Goal: Task Accomplishment & Management: Manage account settings

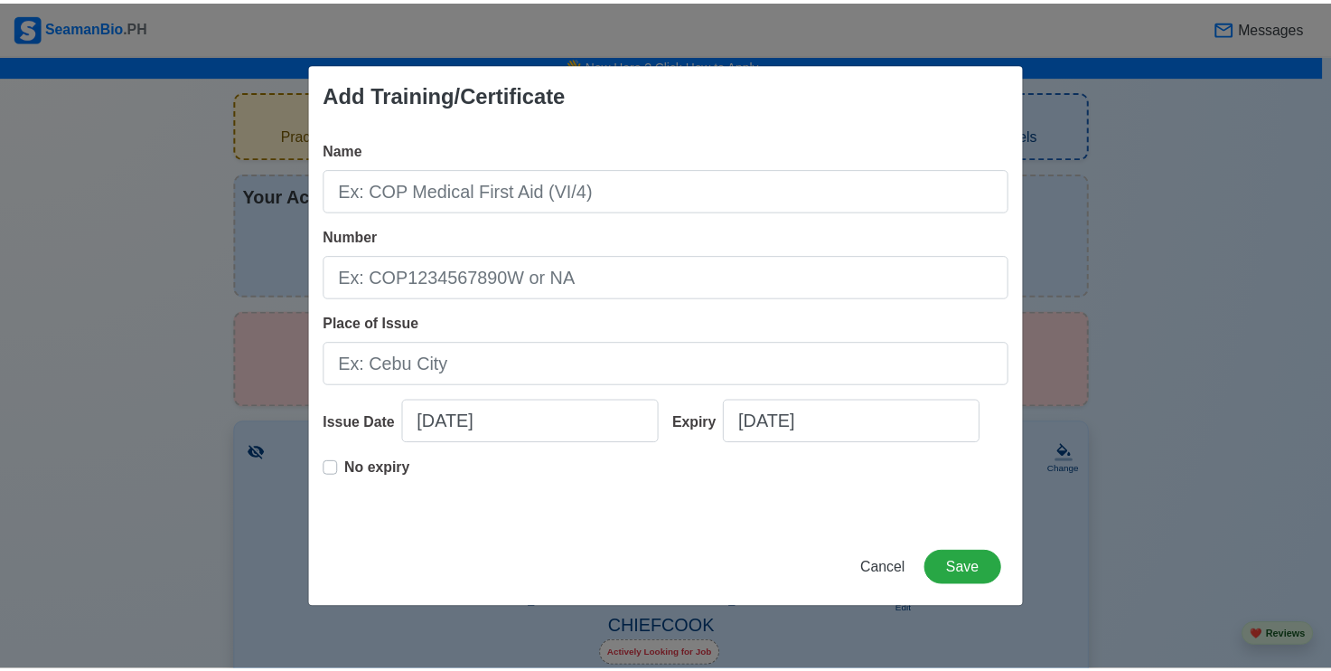
scroll to position [2674, 0]
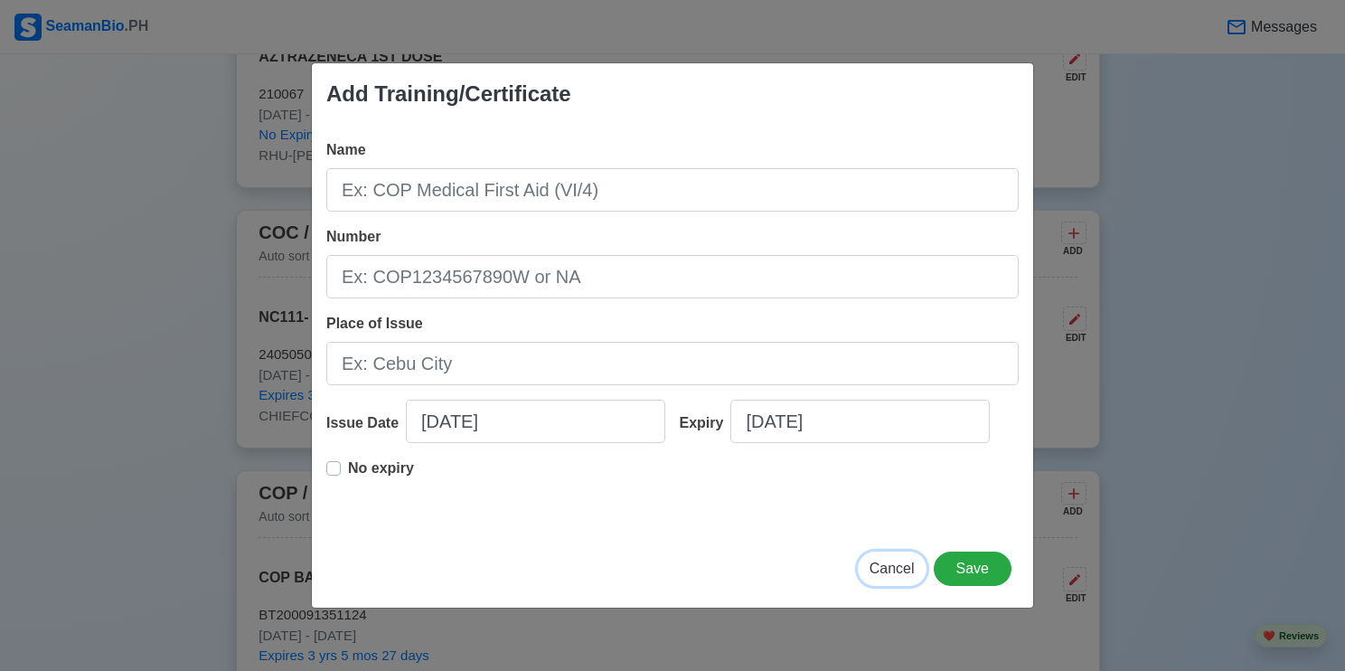
click at [901, 569] on span "Cancel" at bounding box center [891, 567] width 45 height 15
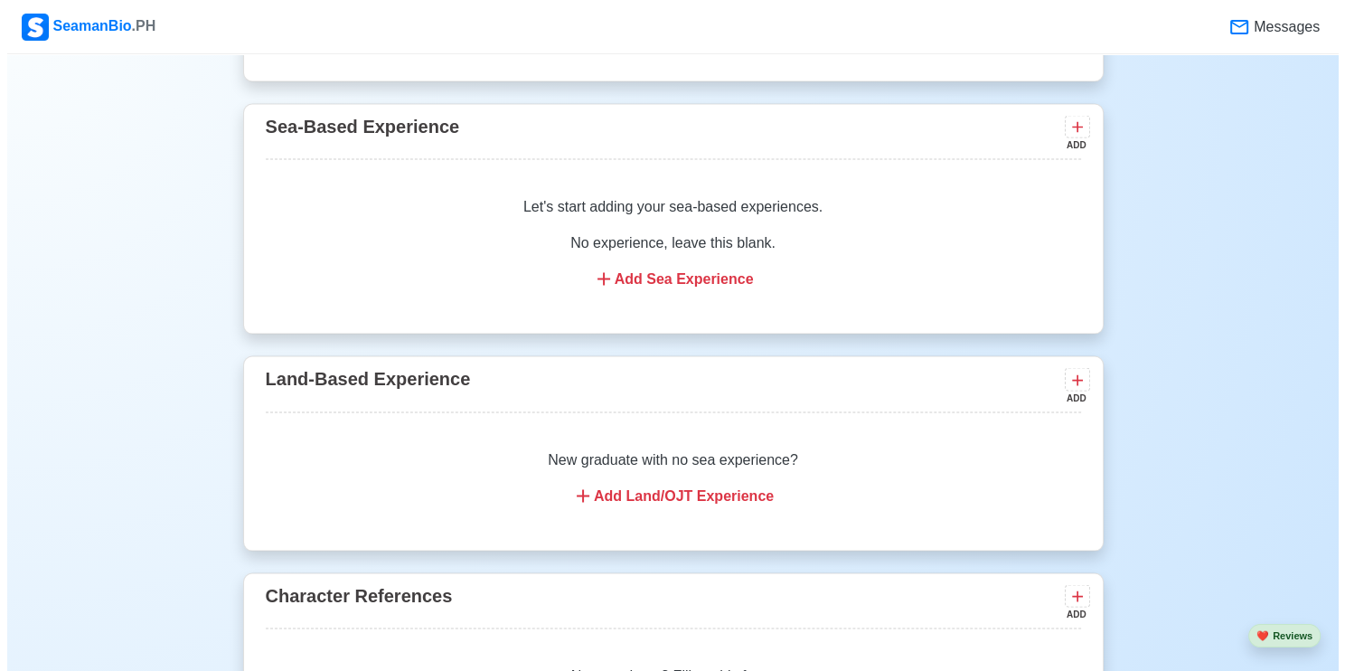
scroll to position [3306, 0]
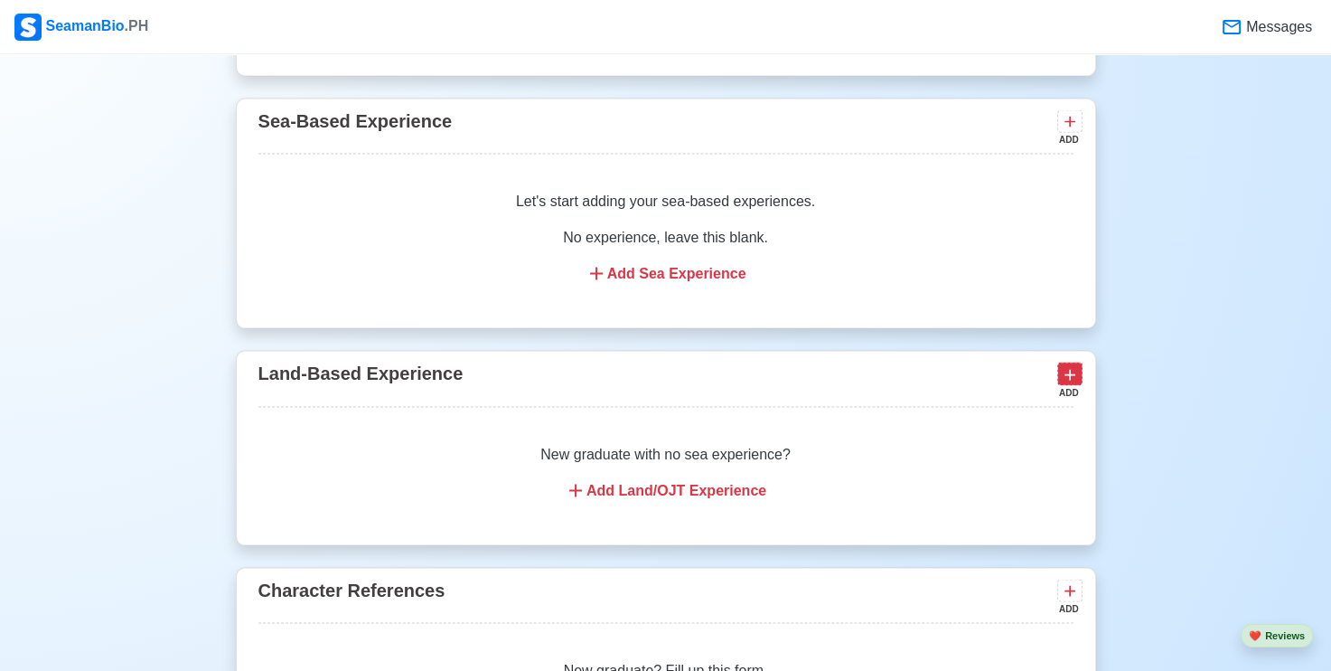
click at [1074, 372] on icon at bounding box center [1070, 374] width 18 height 18
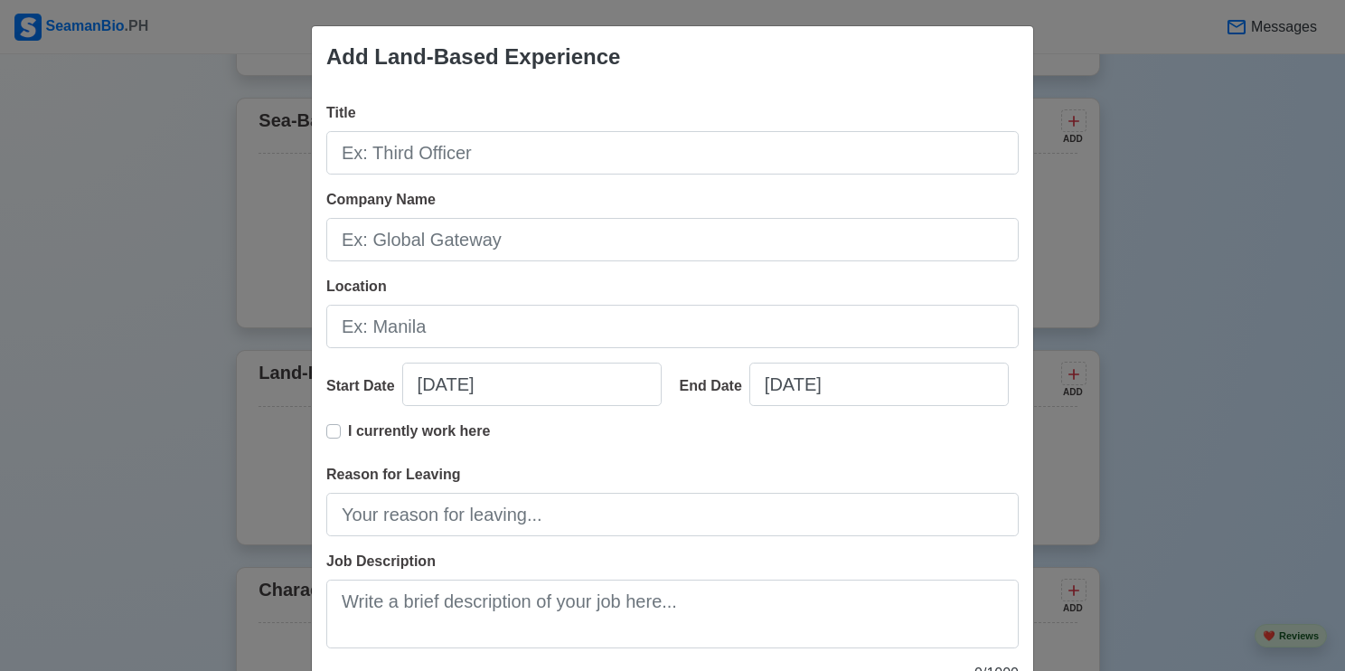
click at [1067, 62] on div "Add Land-Based Experience Title Company Name Location Start Date [DATE] End Dat…" at bounding box center [672, 335] width 1345 height 671
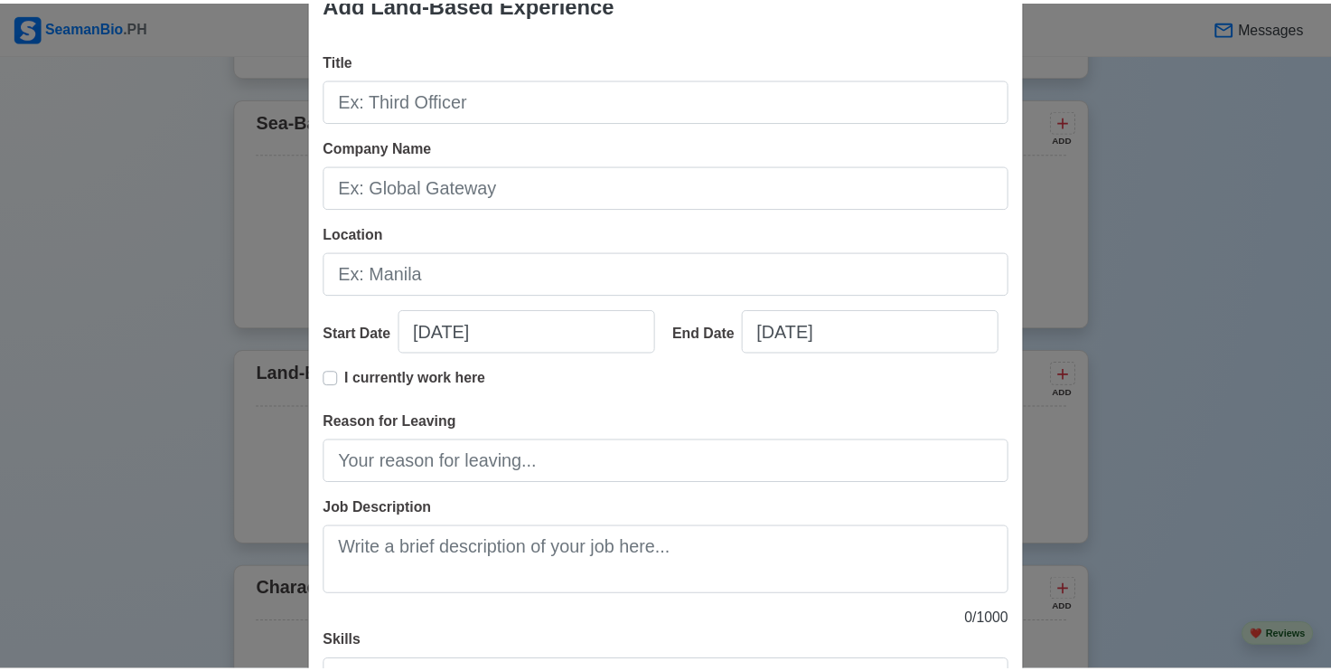
scroll to position [217, 0]
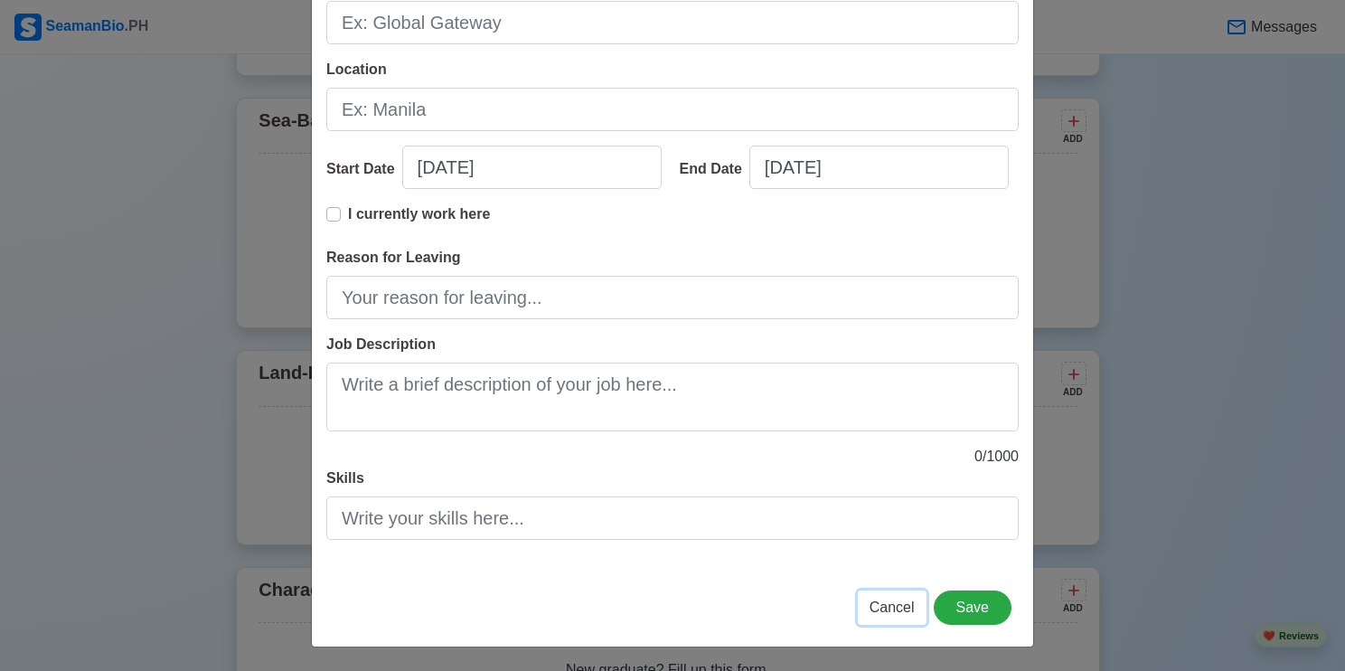
click at [886, 605] on span "Cancel" at bounding box center [891, 606] width 45 height 15
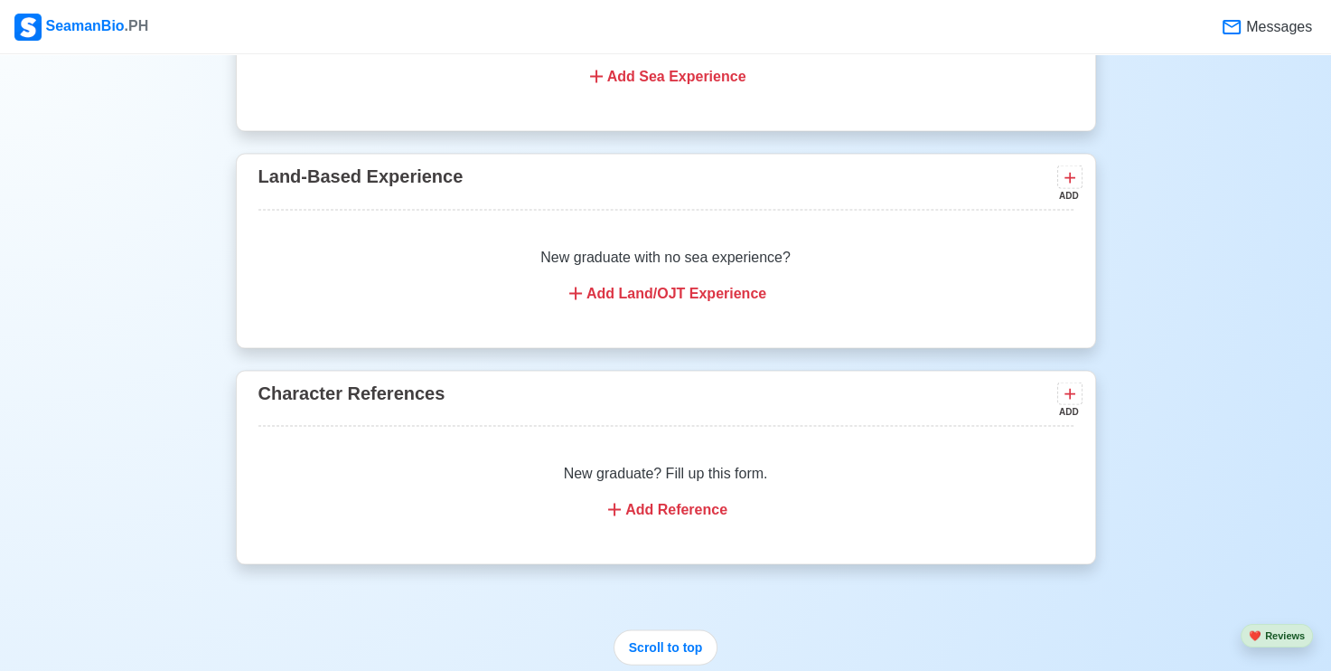
scroll to position [3487, 0]
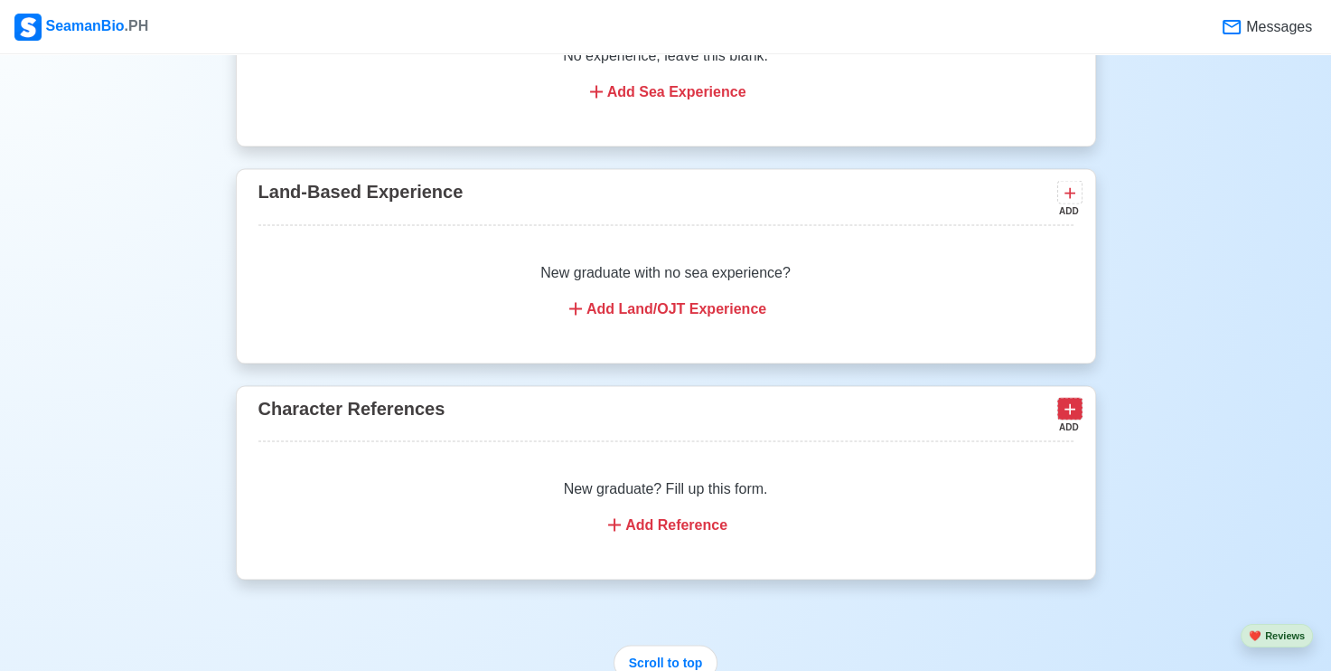
click at [1070, 410] on icon at bounding box center [1070, 409] width 11 height 11
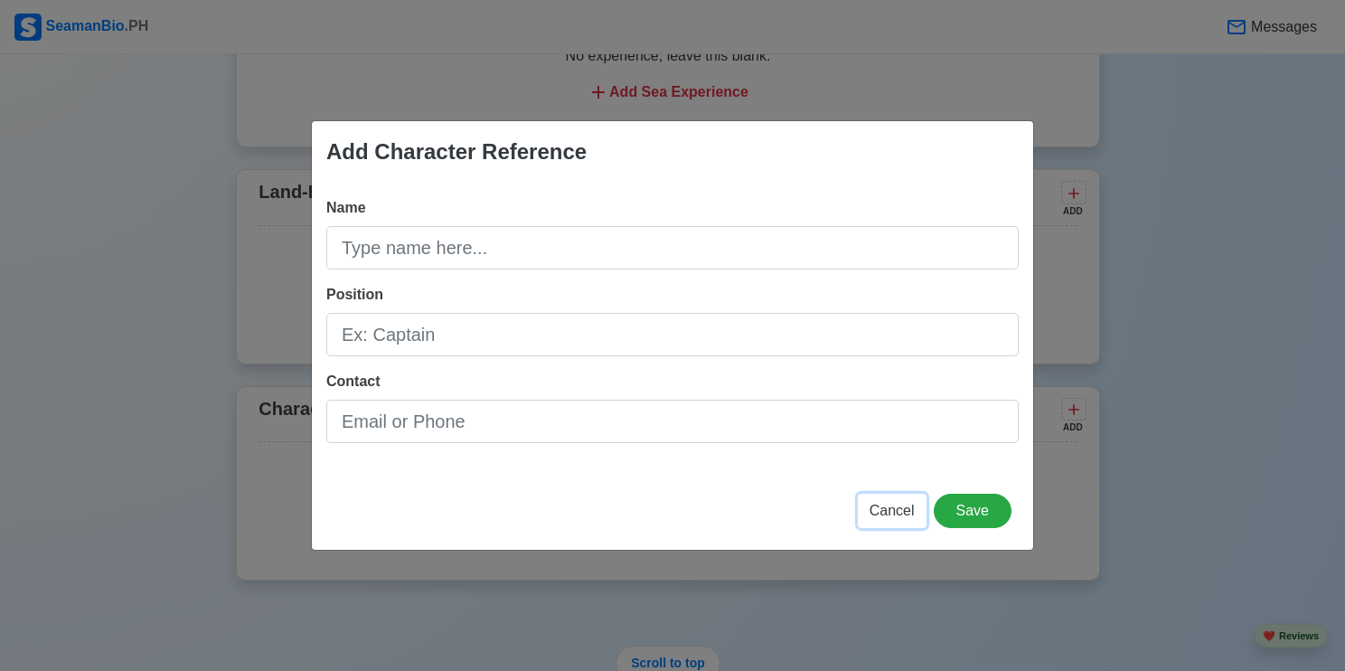
click at [895, 512] on span "Cancel" at bounding box center [891, 510] width 45 height 15
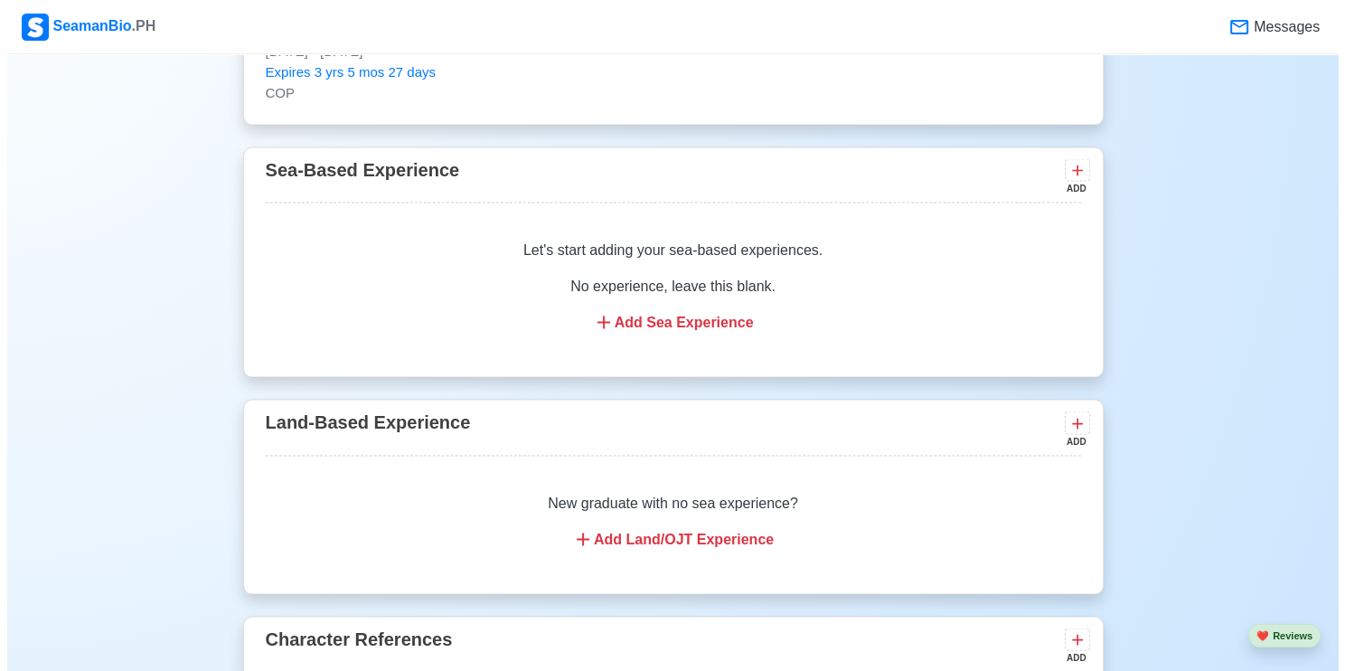
scroll to position [3216, 0]
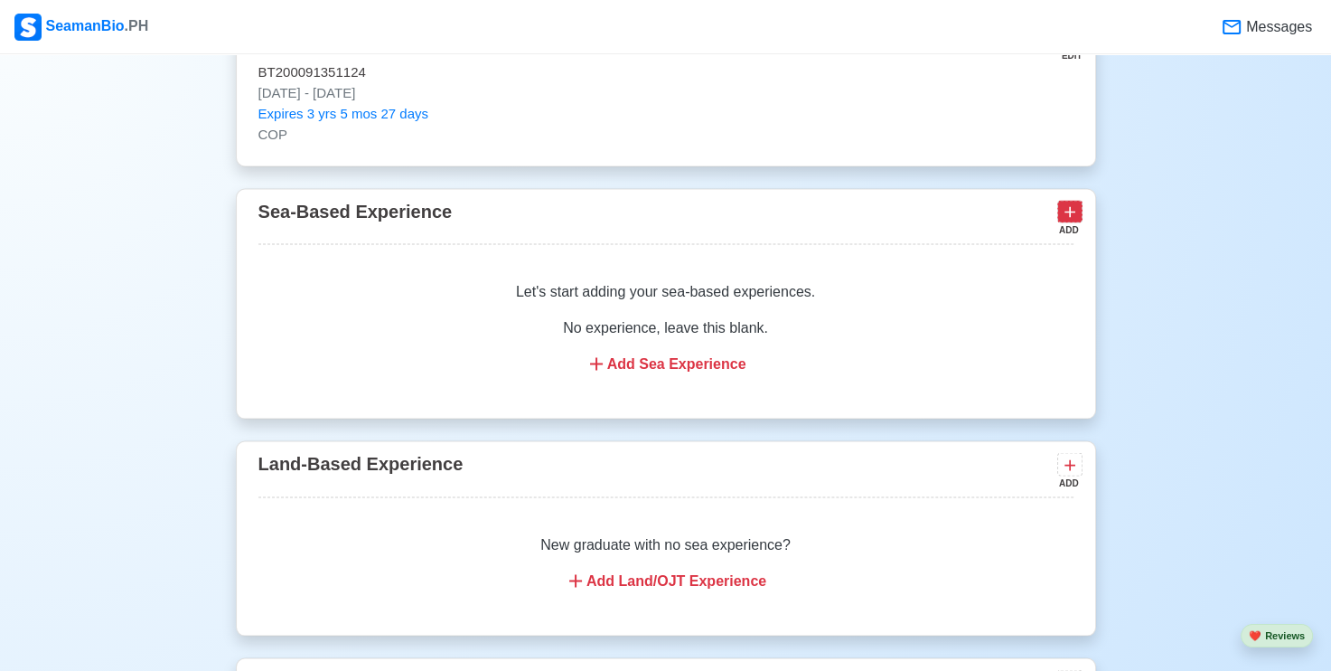
click at [1072, 208] on icon at bounding box center [1070, 212] width 11 height 11
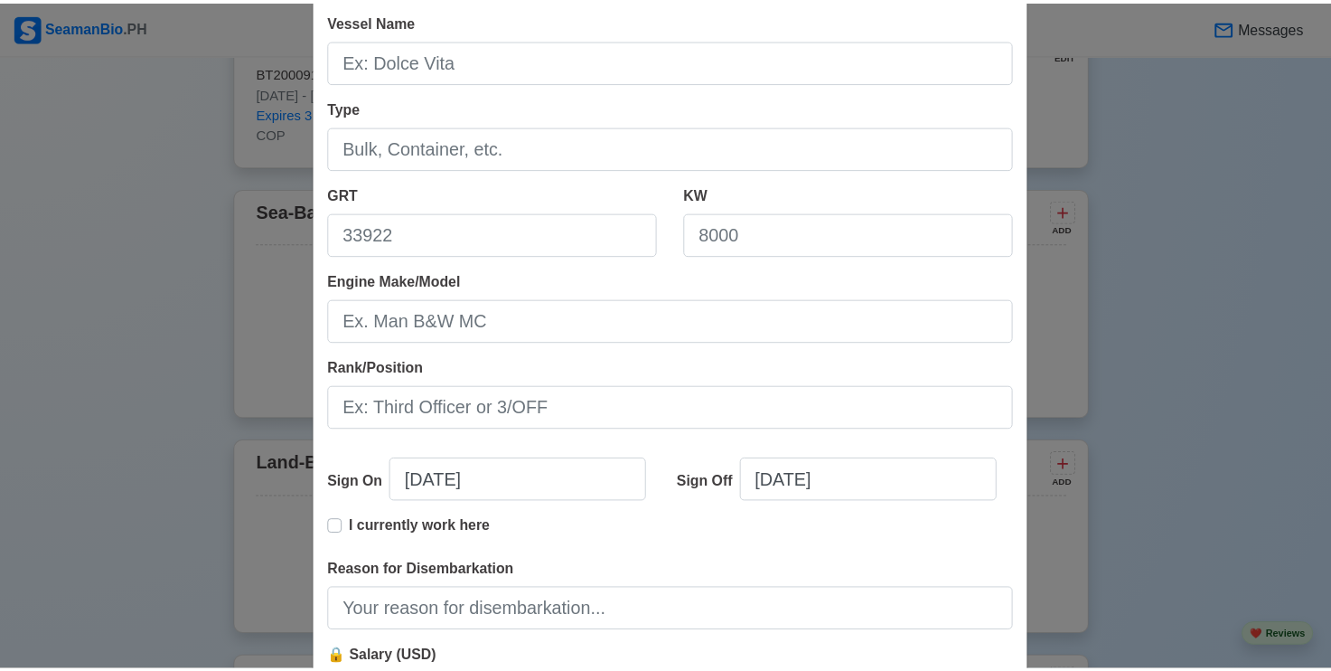
scroll to position [358, 0]
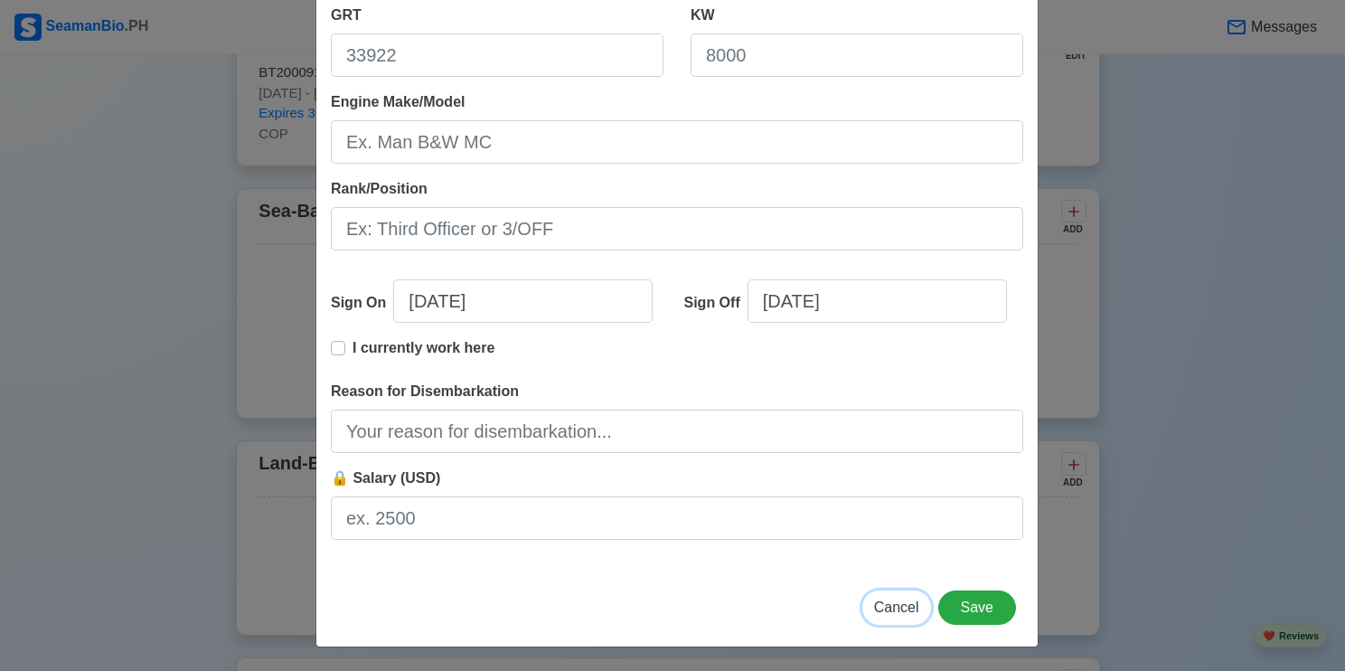
click at [893, 609] on span "Cancel" at bounding box center [896, 606] width 45 height 15
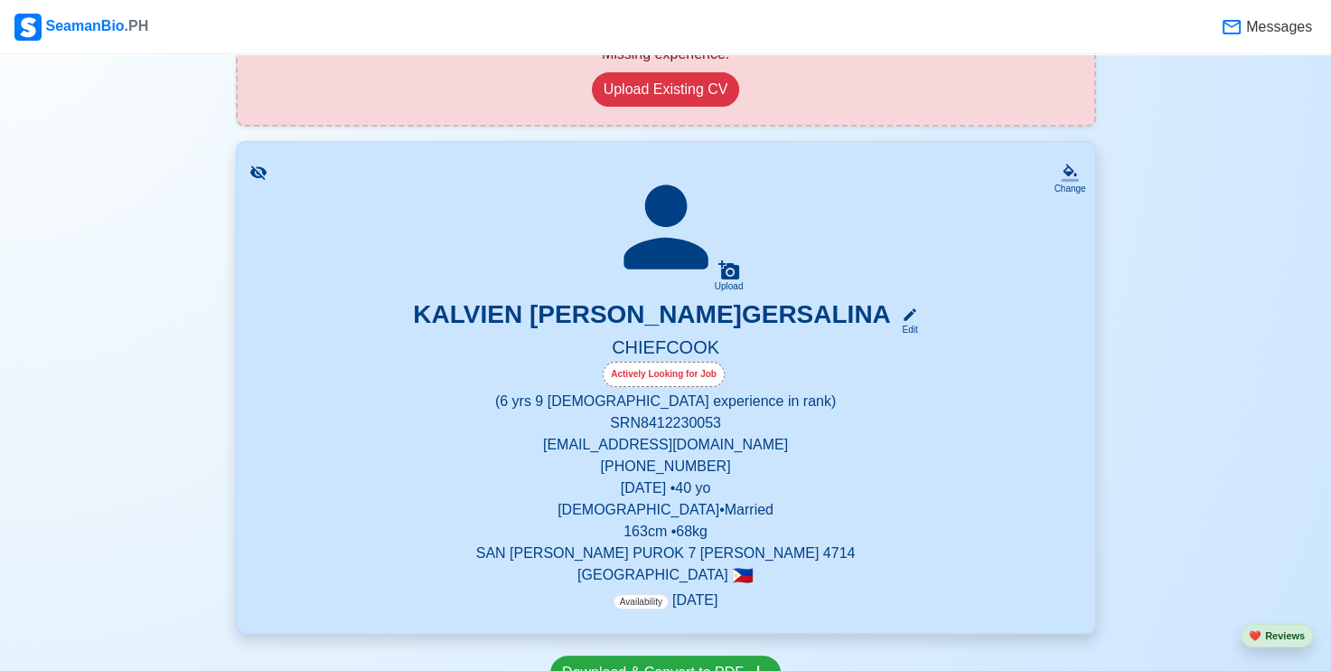
scroll to position [255, 0]
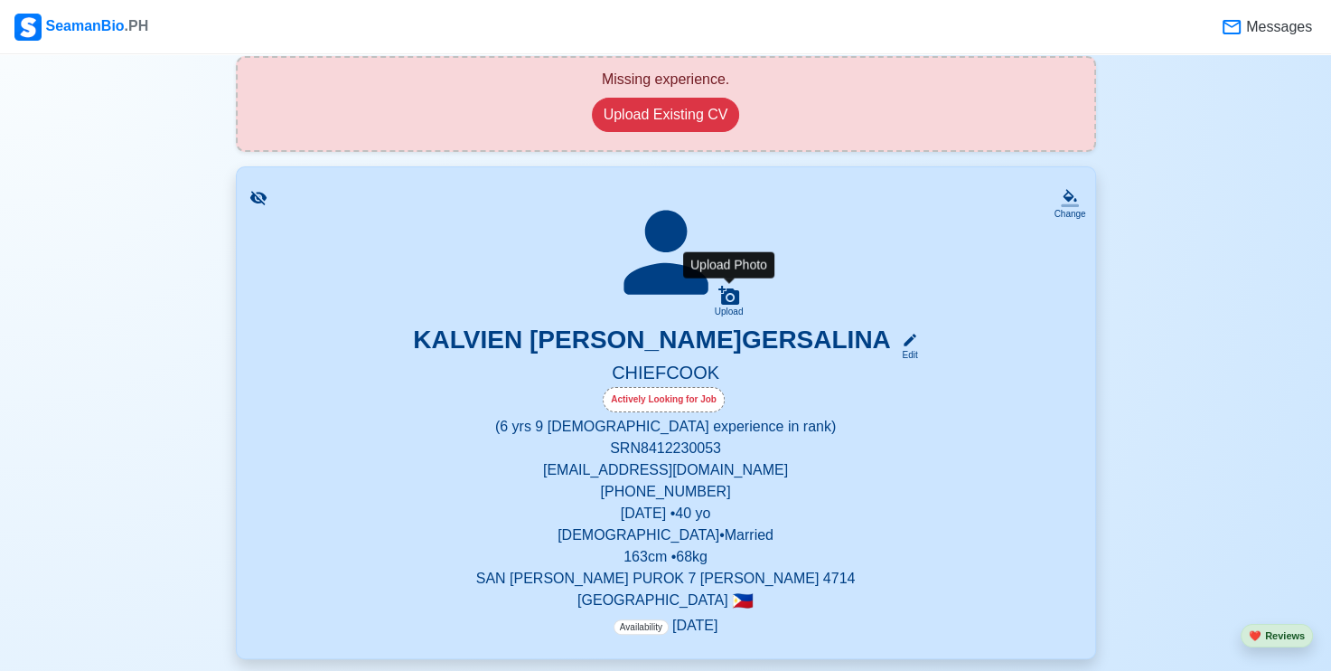
click at [727, 296] on icon at bounding box center [729, 295] width 21 height 19
click at [0, 0] on input "Upload" at bounding box center [0, 0] width 0 height 0
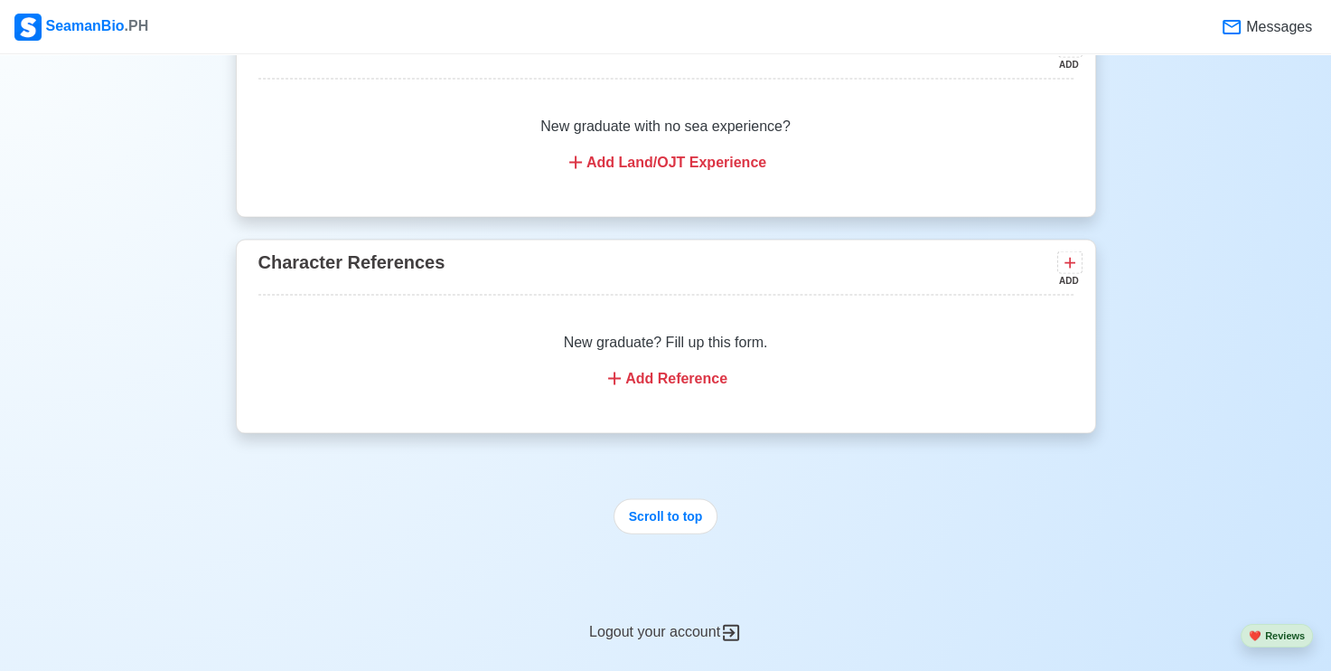
scroll to position [3780, 0]
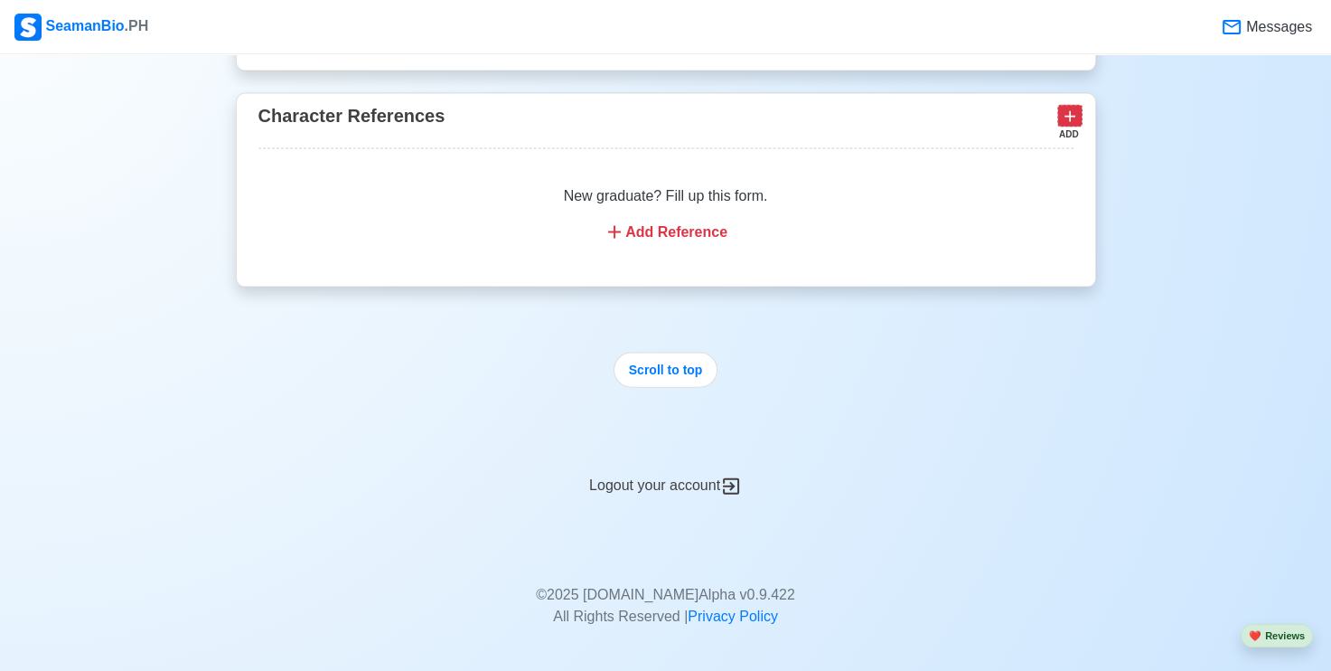
click at [1074, 108] on icon at bounding box center [1070, 117] width 18 height 18
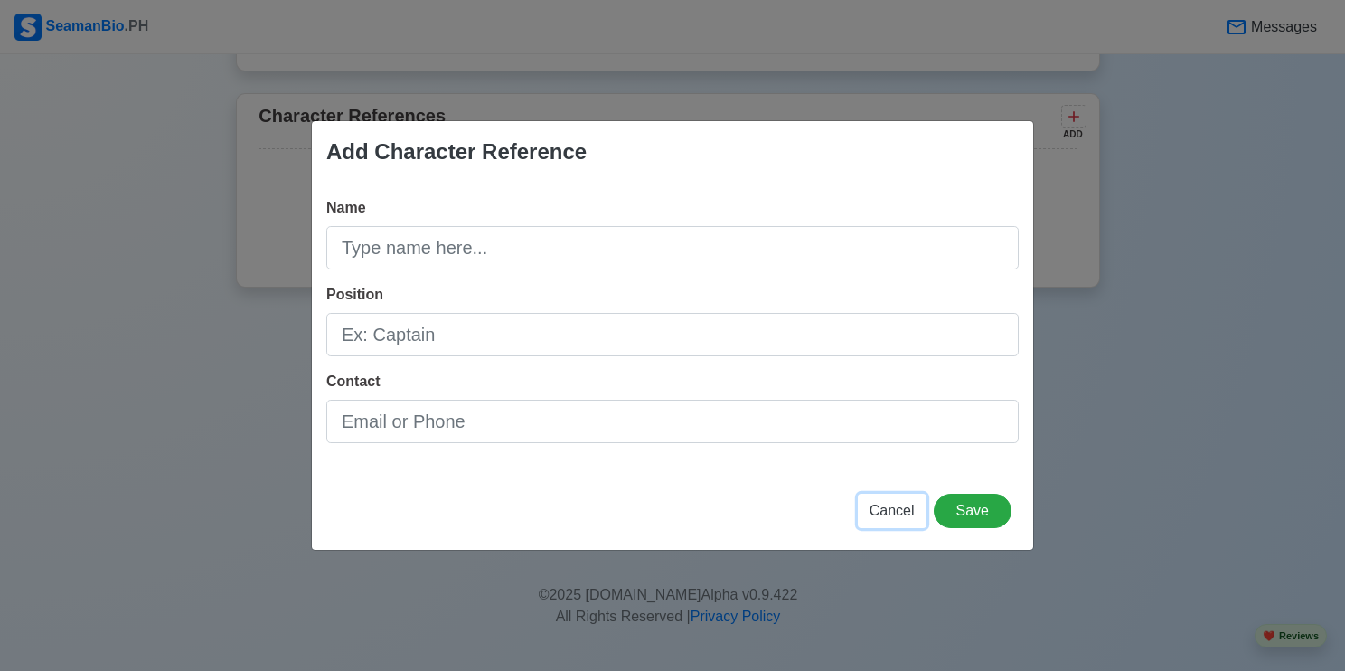
click at [887, 512] on span "Cancel" at bounding box center [891, 510] width 45 height 15
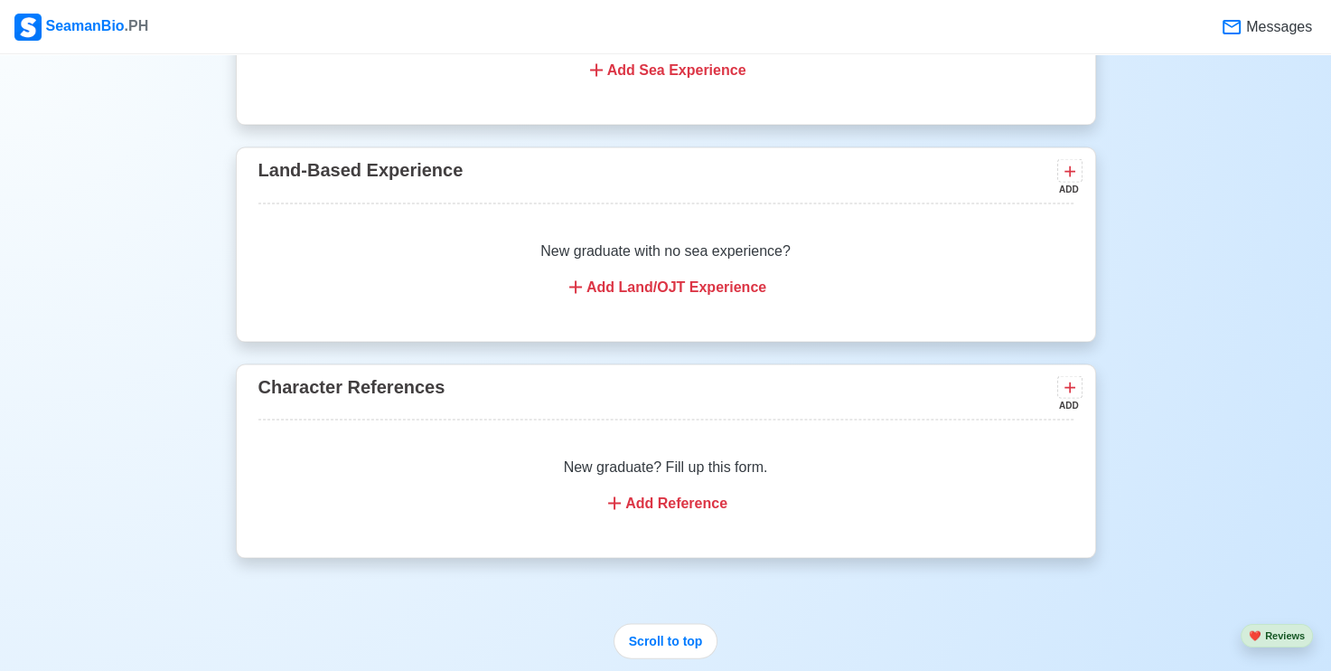
scroll to position [3870, 0]
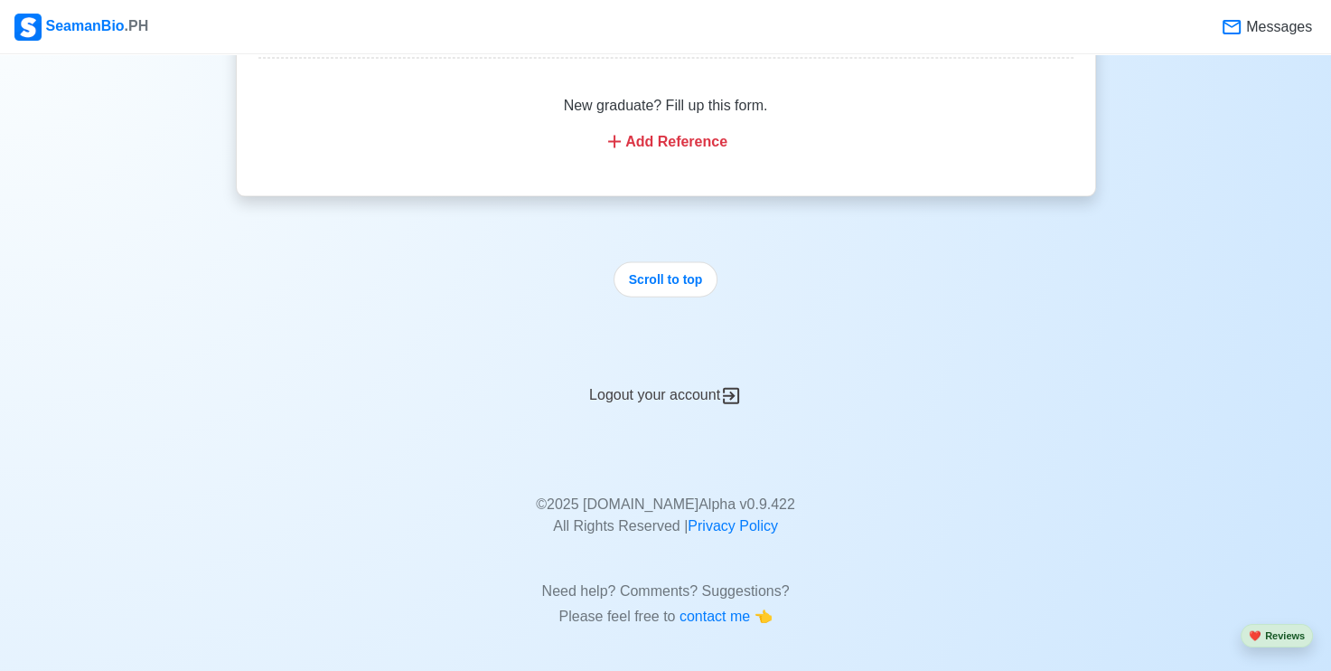
click at [730, 392] on icon at bounding box center [731, 396] width 22 height 22
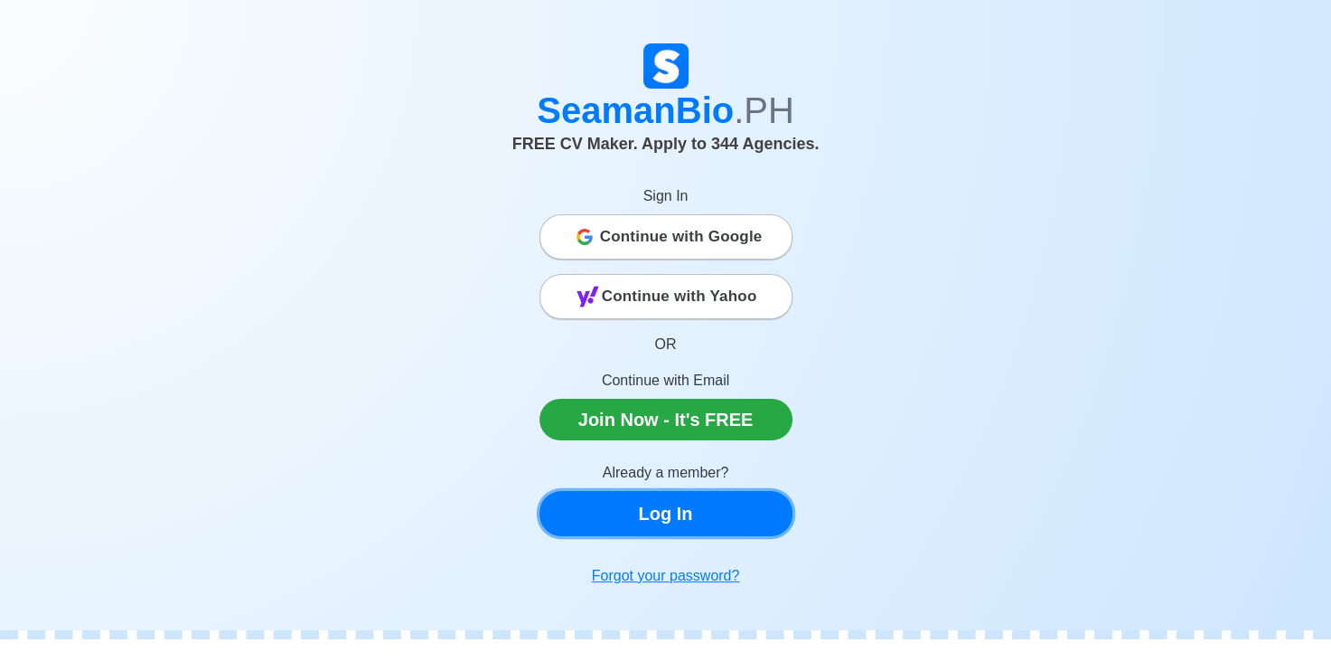
click at [665, 514] on link "Log In" at bounding box center [666, 513] width 253 height 45
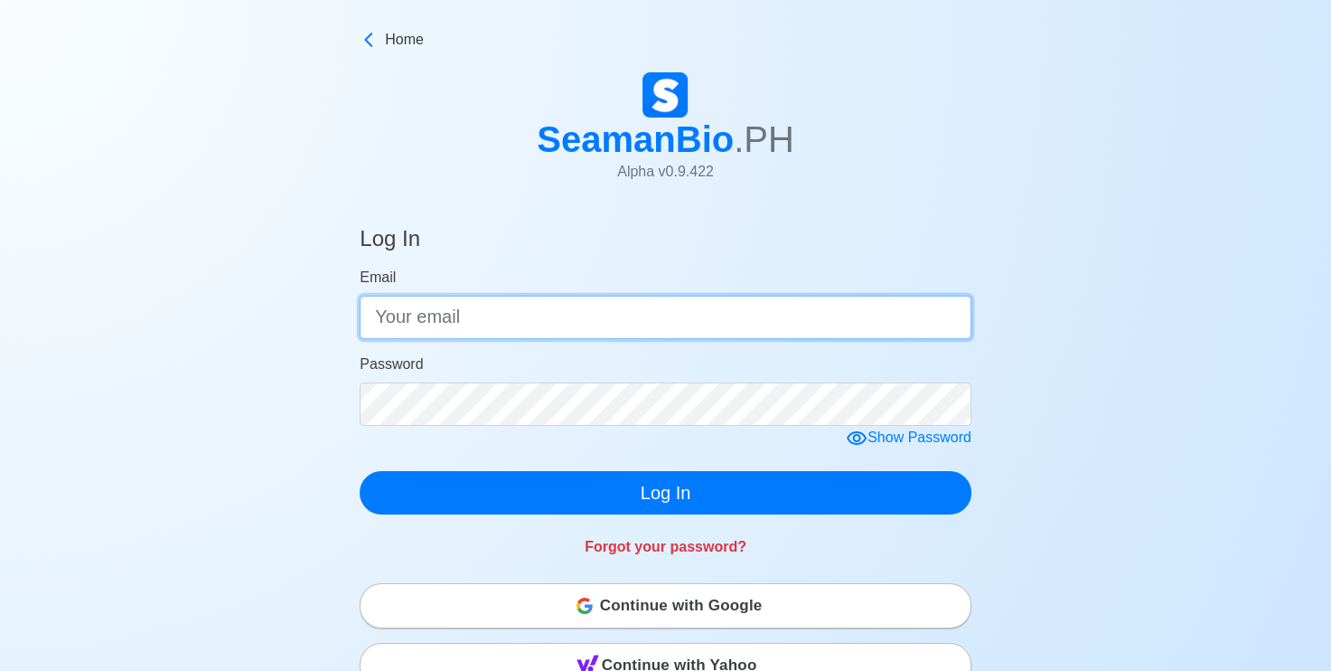
click at [487, 320] on input "Email" at bounding box center [666, 317] width 612 height 43
click at [496, 317] on input "Email" at bounding box center [666, 317] width 612 height 43
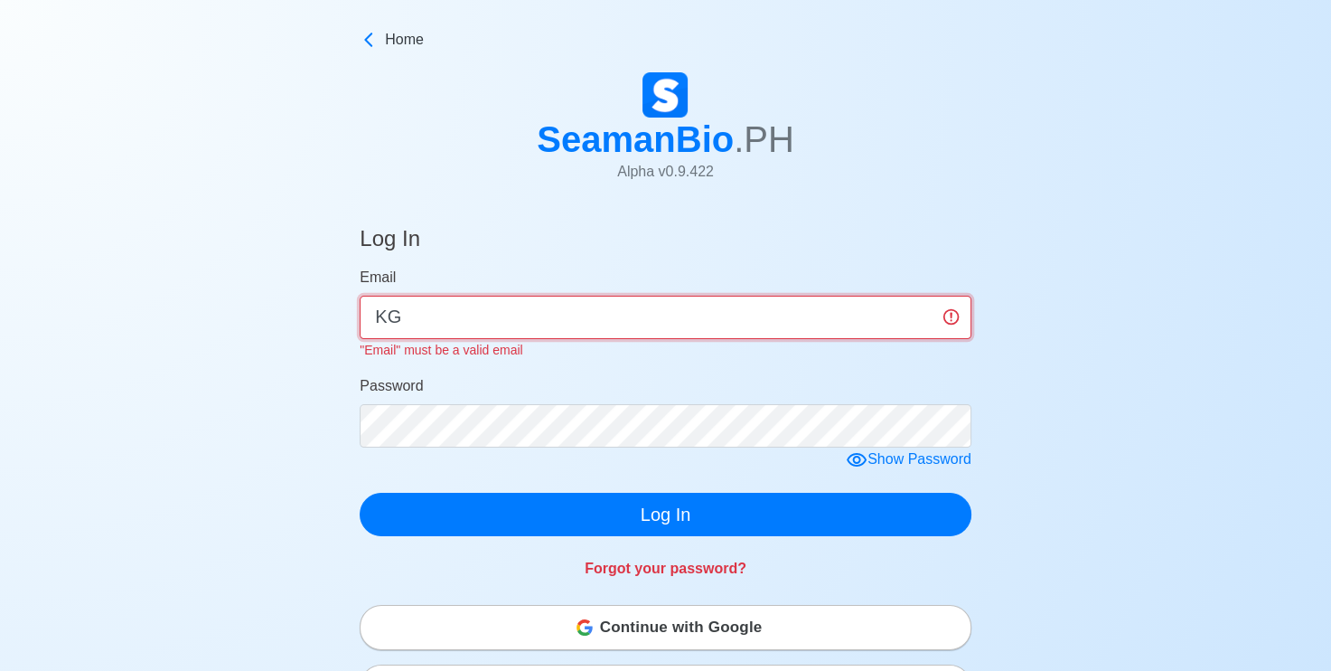
type input "K"
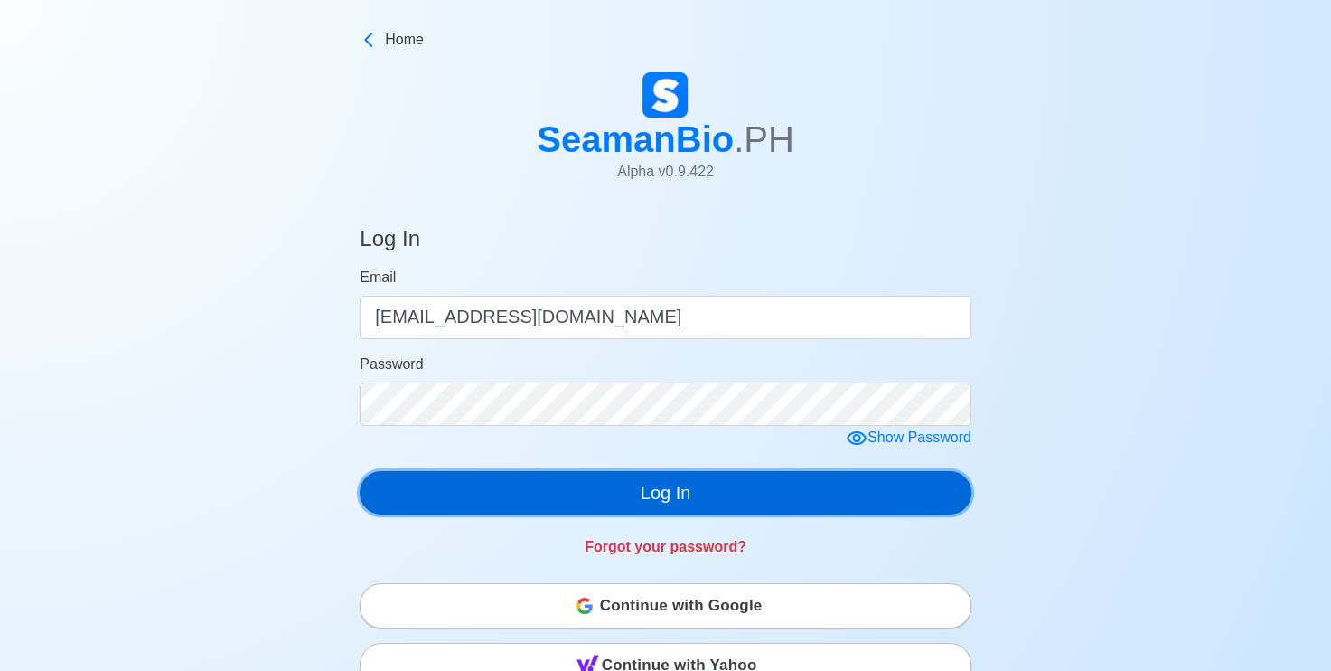
click at [681, 493] on button "Log In" at bounding box center [666, 492] width 612 height 43
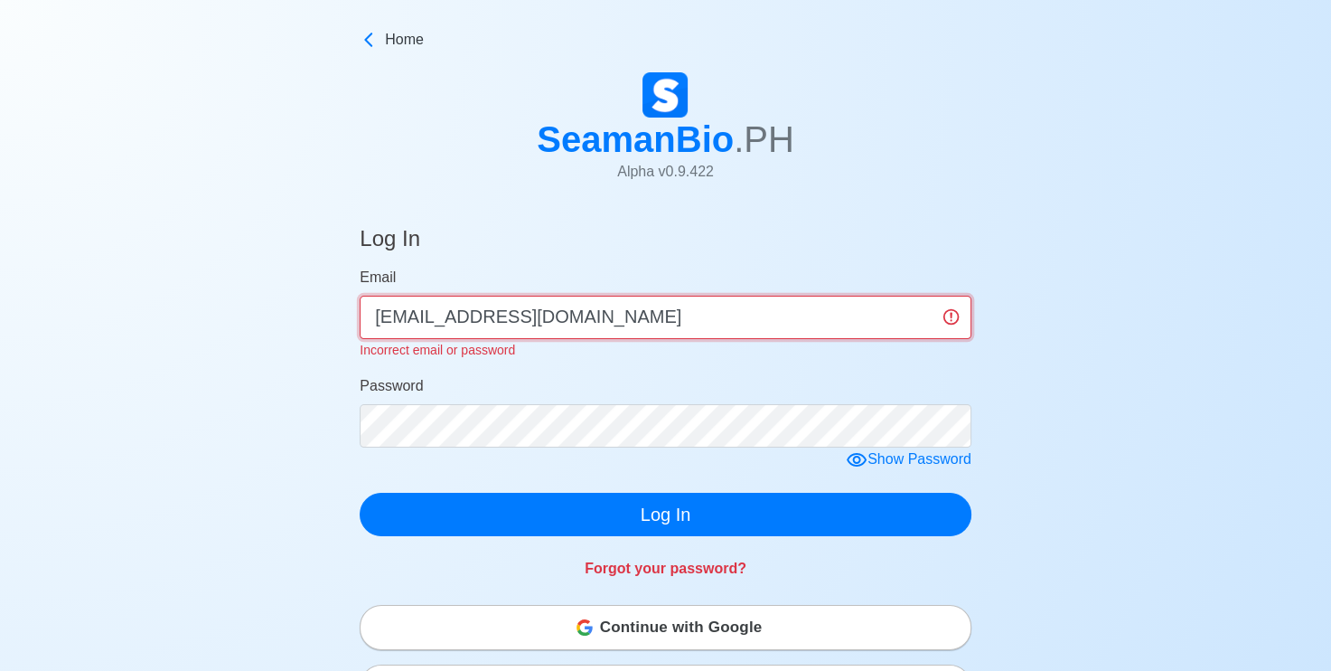
click at [549, 316] on input "[EMAIL_ADDRESS][DOMAIN_NAME]" at bounding box center [666, 317] width 612 height 43
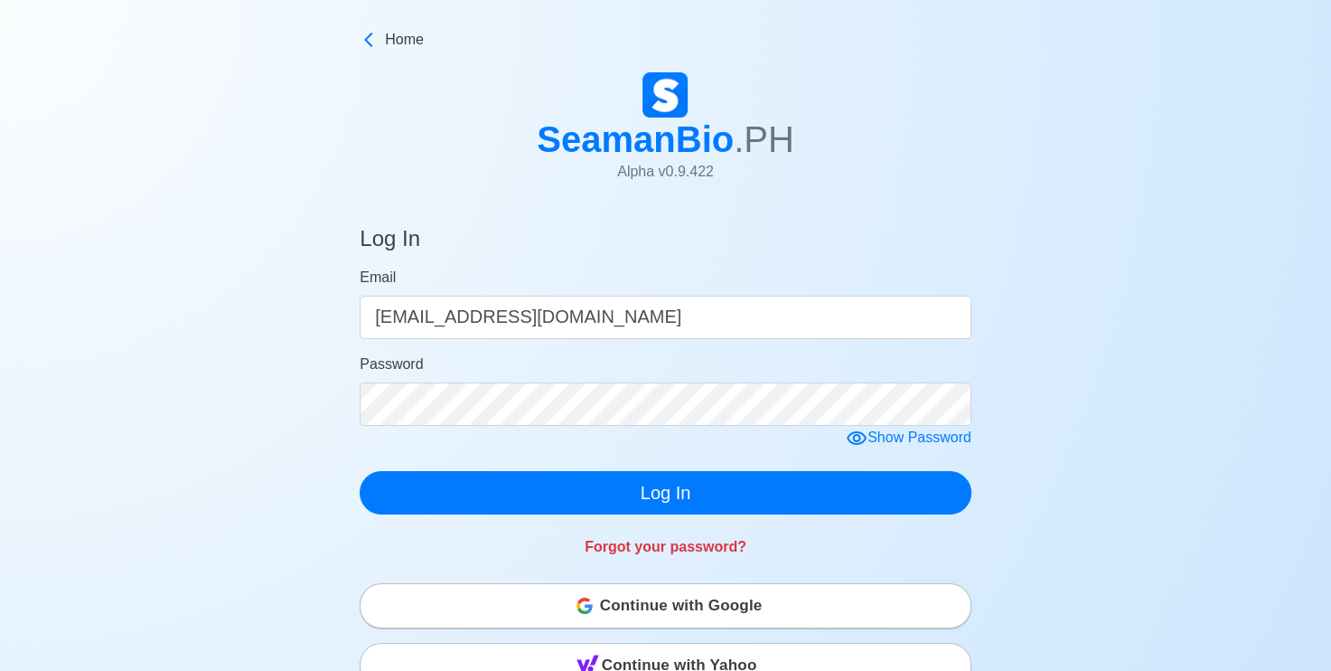
click at [859, 461] on form "Email [EMAIL_ADDRESS][DOMAIN_NAME] Password Show Password Log In" at bounding box center [666, 391] width 612 height 248
click at [907, 436] on div "Show Password" at bounding box center [909, 438] width 126 height 23
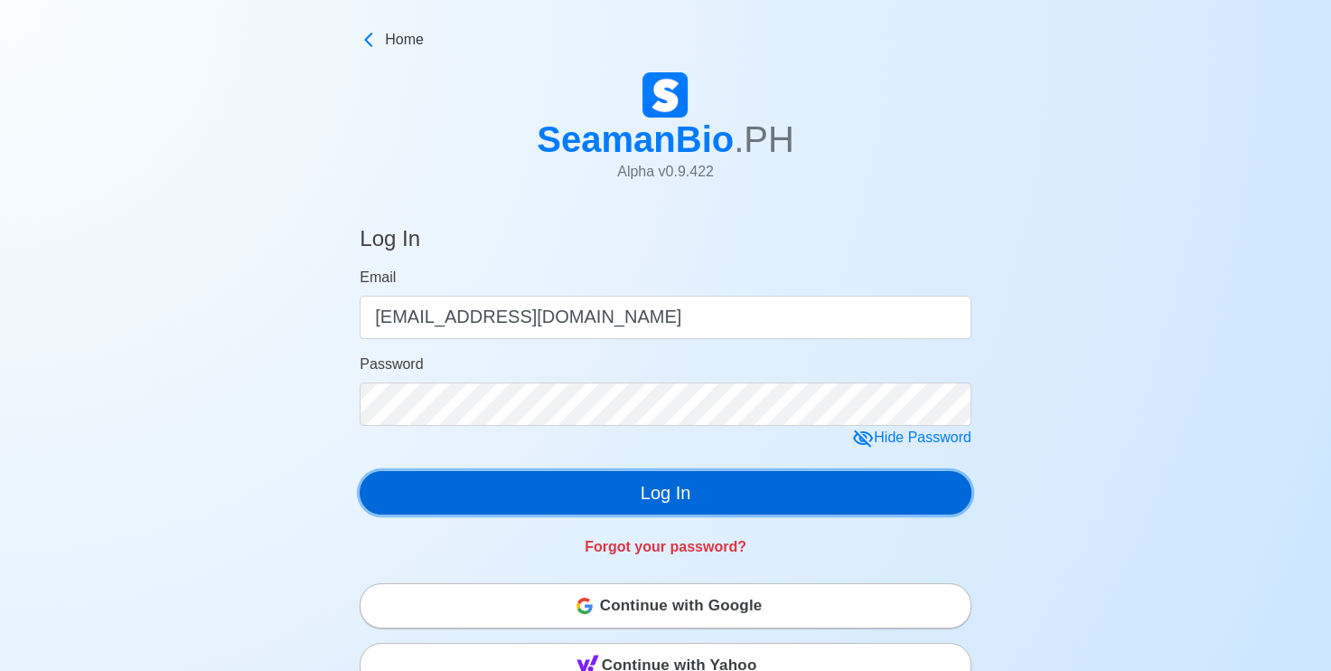
click at [672, 490] on button "Log In" at bounding box center [666, 492] width 612 height 43
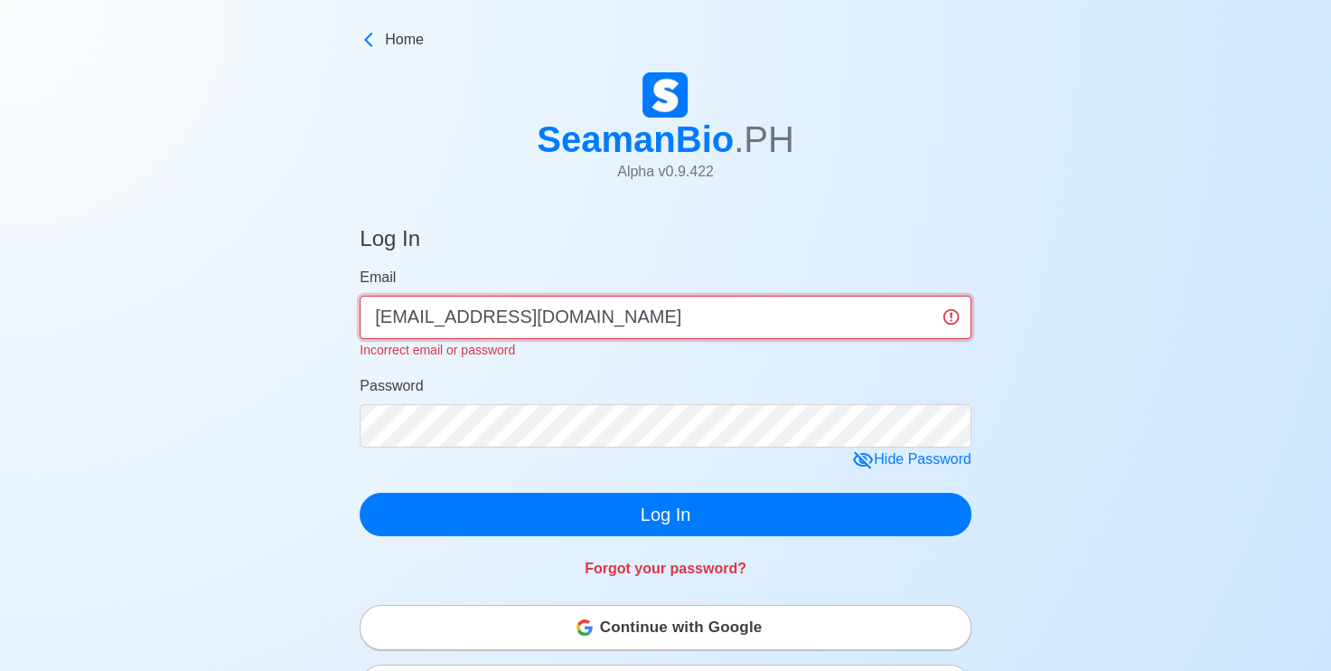
click at [948, 314] on input "[EMAIL_ADDRESS][DOMAIN_NAME]" at bounding box center [666, 317] width 612 height 43
type input "k"
click at [605, 363] on form "Email [EMAIL_ADDRESS][DOMAIN_NAME] Incorrect email or password Password Hide Pa…" at bounding box center [666, 401] width 612 height 269
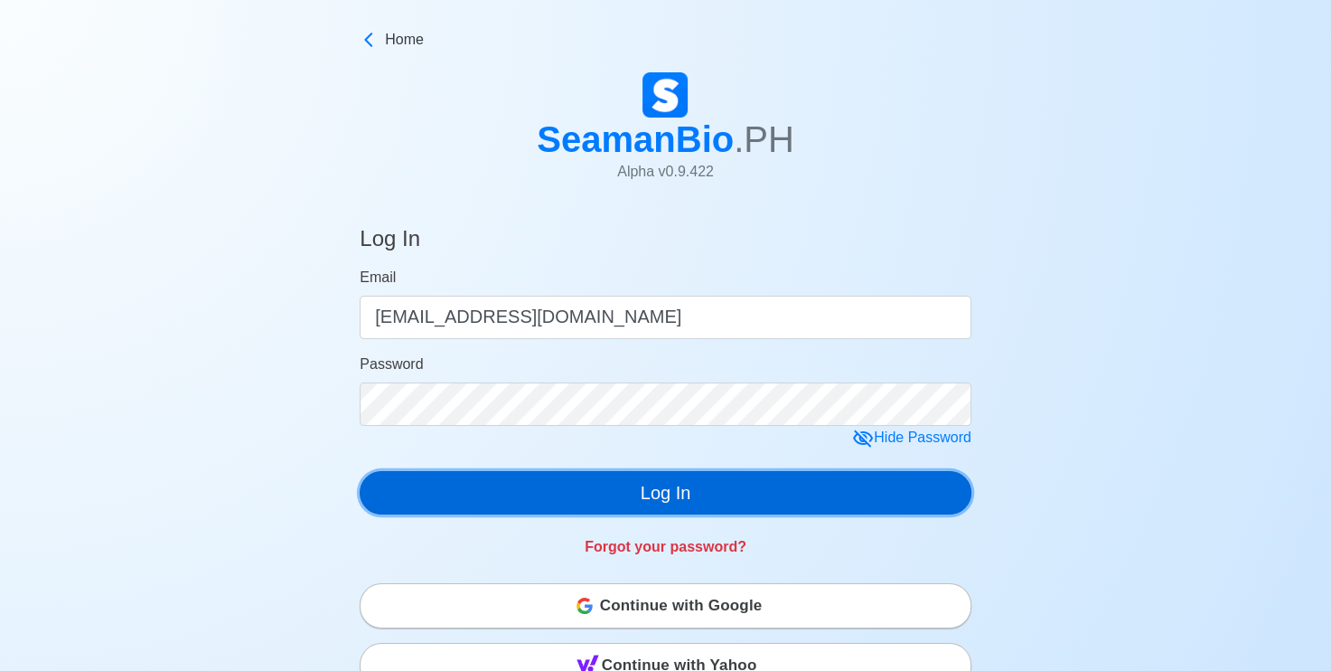
click at [663, 491] on button "Log In" at bounding box center [666, 492] width 612 height 43
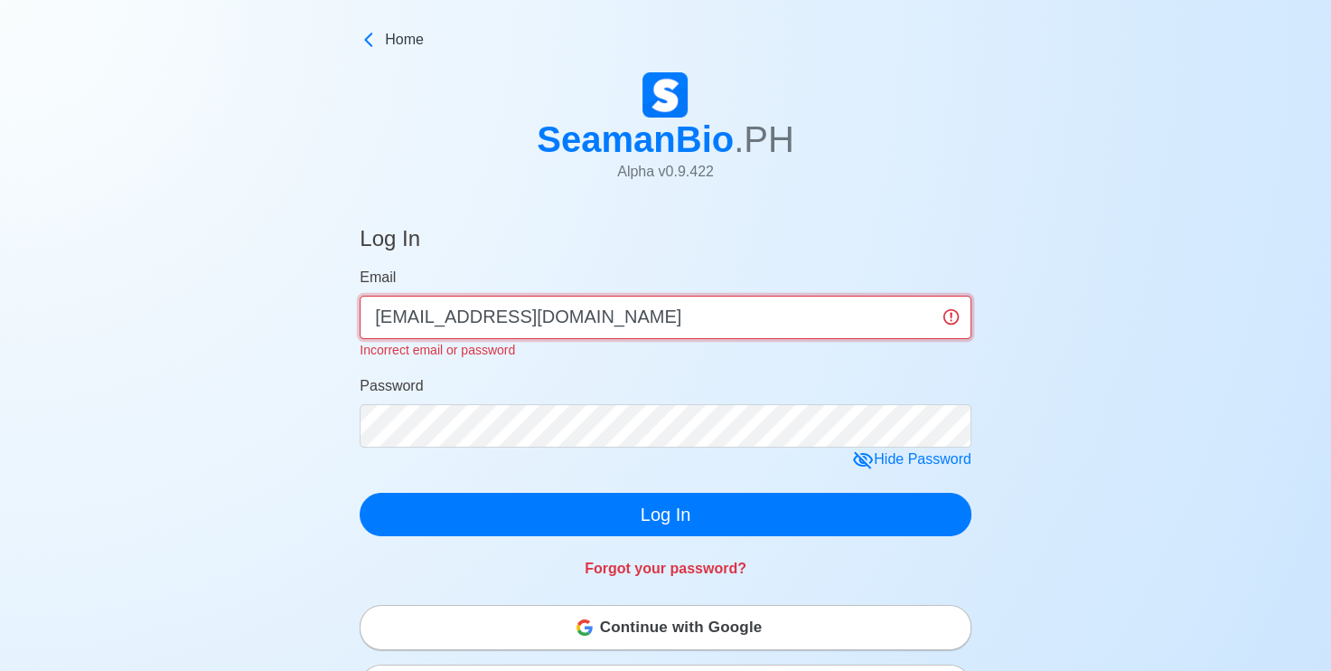
click at [567, 320] on input "[EMAIL_ADDRESS][DOMAIN_NAME]" at bounding box center [666, 317] width 612 height 43
type input "k"
click at [672, 361] on form "Email kalvien khalil gersalina Incorrect email or password Password Hide Passwo…" at bounding box center [666, 401] width 612 height 269
click at [559, 321] on input "[PERSON_NAME]" at bounding box center [666, 317] width 612 height 43
type input "k"
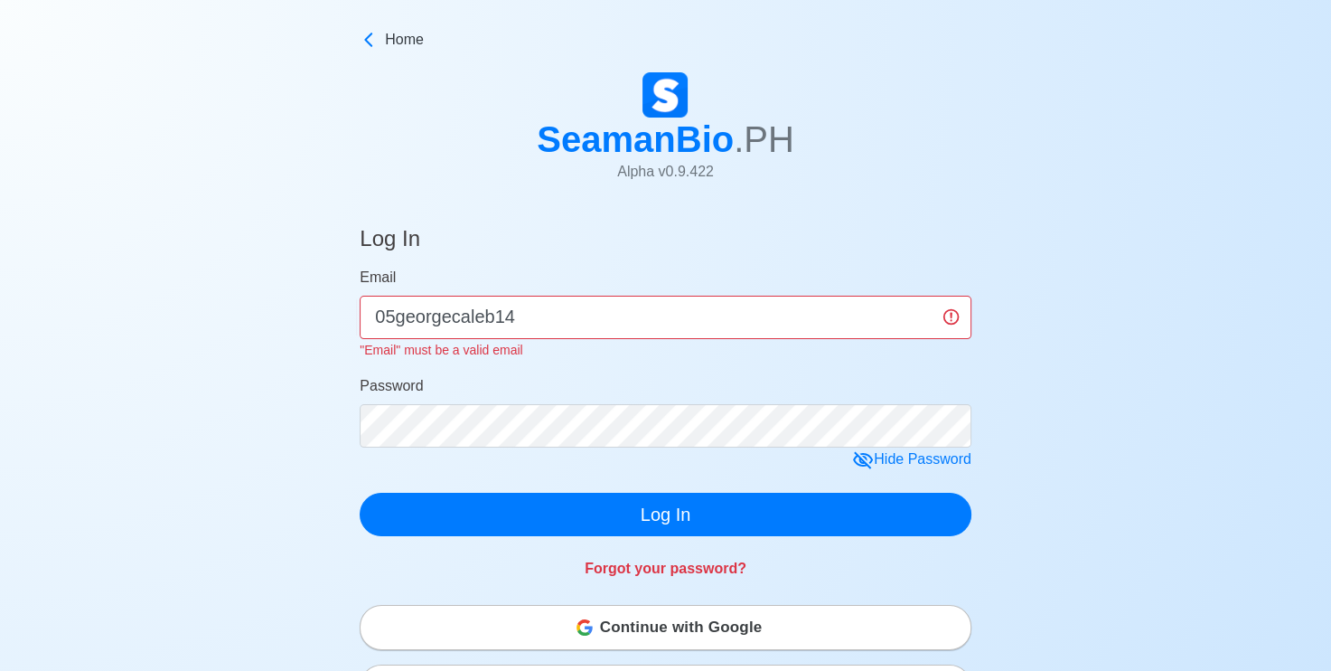
click at [851, 366] on form "Email 05georgecaleb14 "Email" must be a valid email Password Hide Password Log …" at bounding box center [666, 401] width 612 height 269
click at [789, 401] on div "Password" at bounding box center [666, 411] width 612 height 72
click at [534, 320] on input "05georgecaleb14" at bounding box center [666, 317] width 612 height 43
type input "0"
click at [474, 322] on input "Email" at bounding box center [666, 317] width 612 height 43
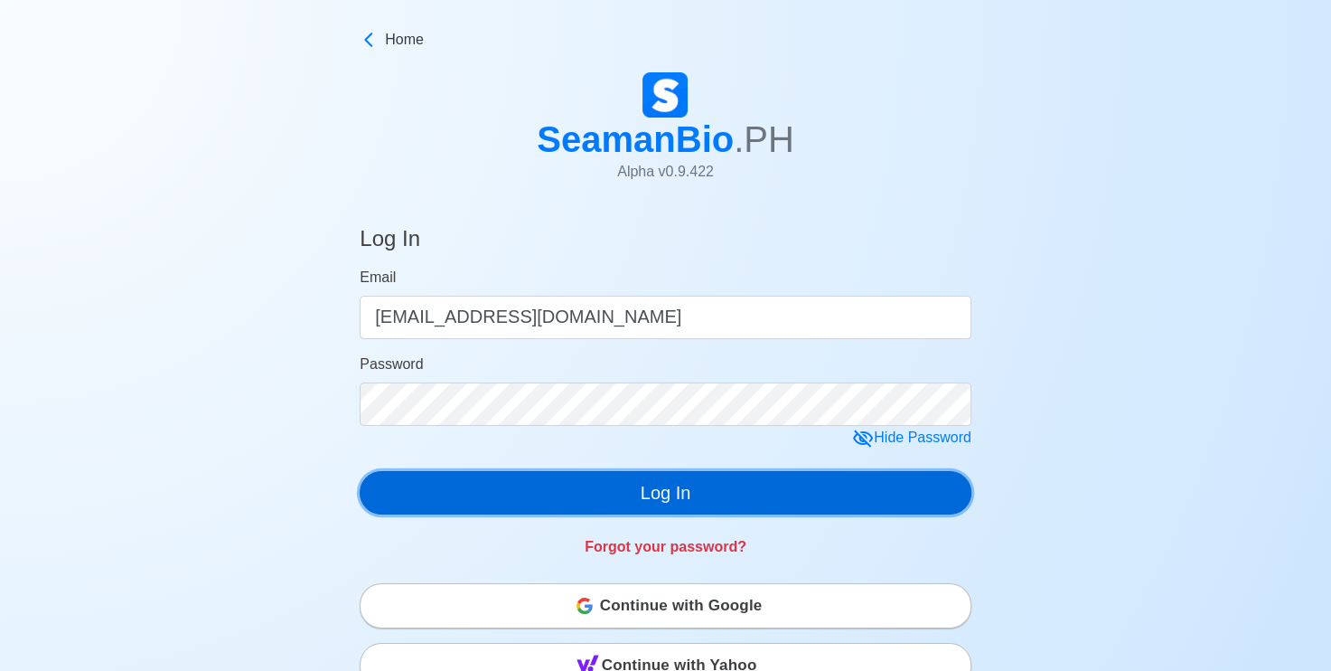
click at [669, 491] on button "Log In" at bounding box center [666, 492] width 612 height 43
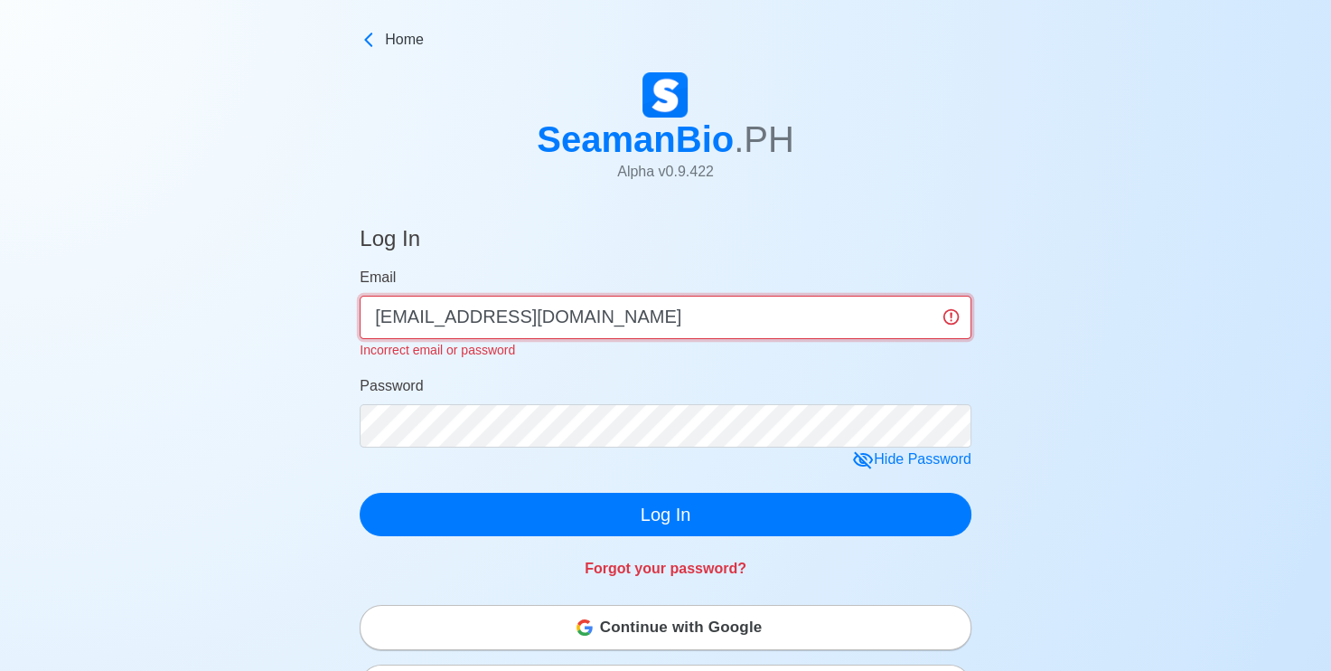
click at [715, 315] on input "[EMAIL_ADDRESS][DOMAIN_NAME]" at bounding box center [666, 317] width 612 height 43
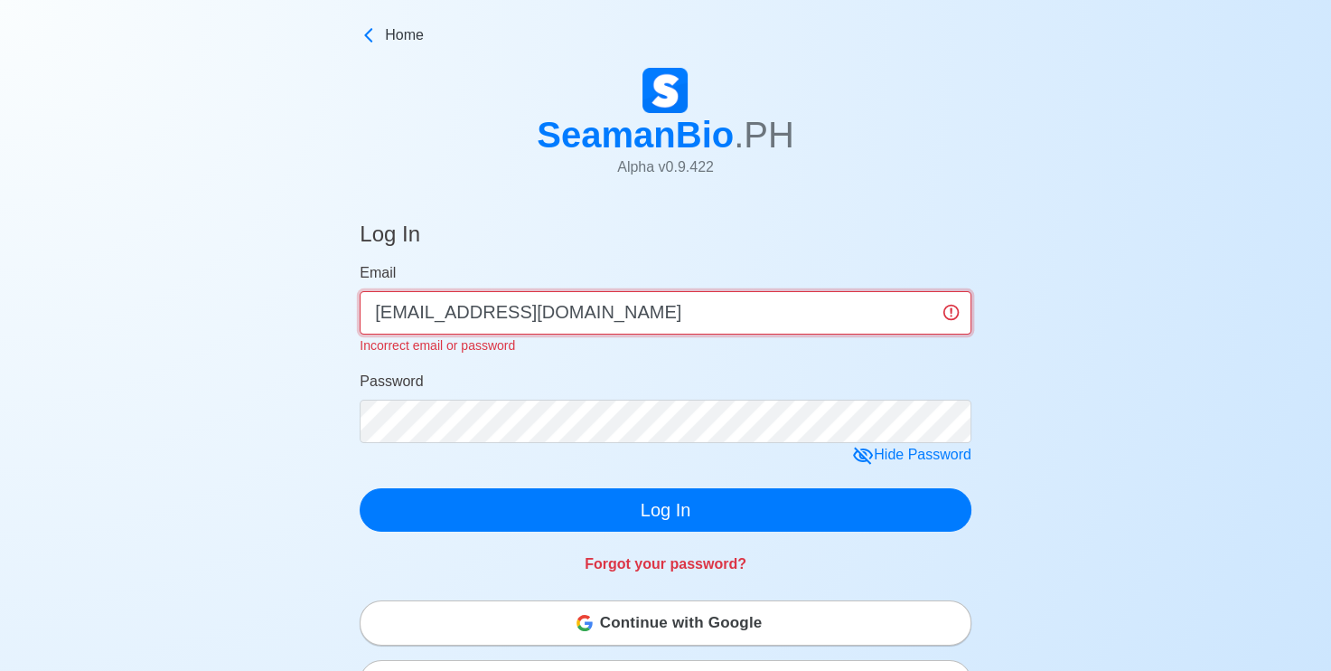
scroll to position [271, 0]
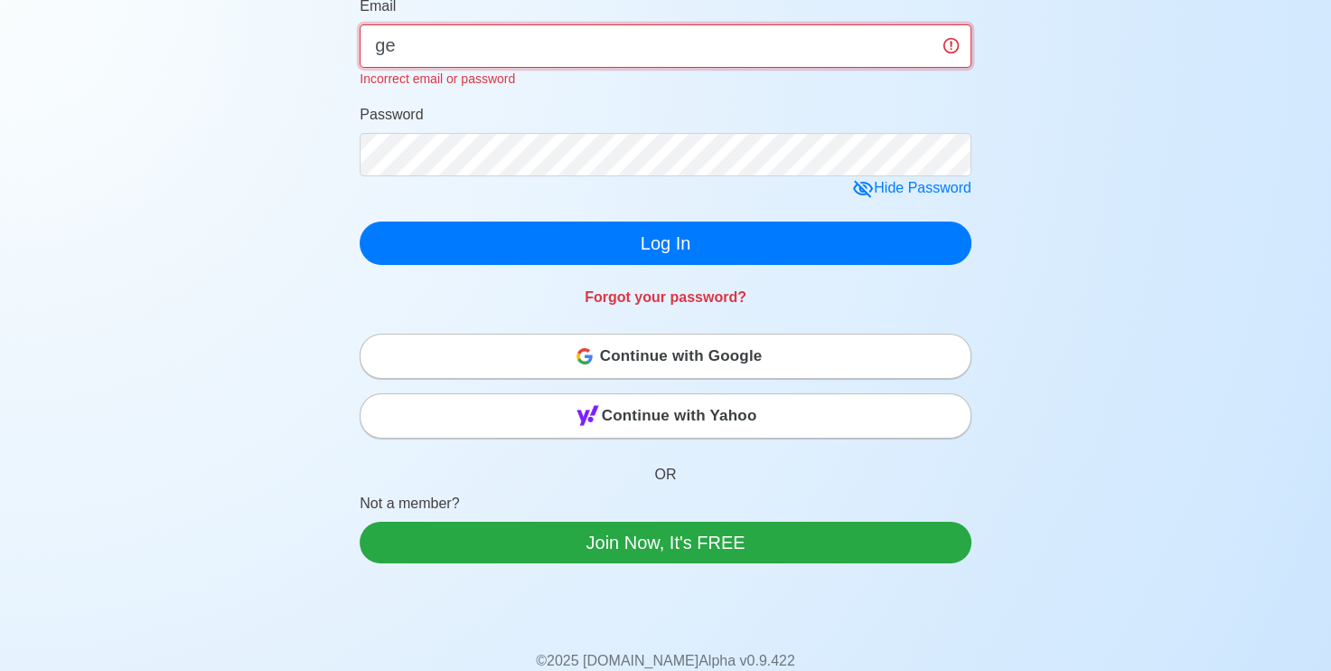
type input "g"
click at [651, 106] on div "Password" at bounding box center [666, 140] width 612 height 72
click at [652, 101] on form "Email Incorrect email or password Password Hide Password Log In" at bounding box center [666, 129] width 612 height 269
click at [720, 422] on span "Continue with Yahoo" at bounding box center [679, 416] width 155 height 36
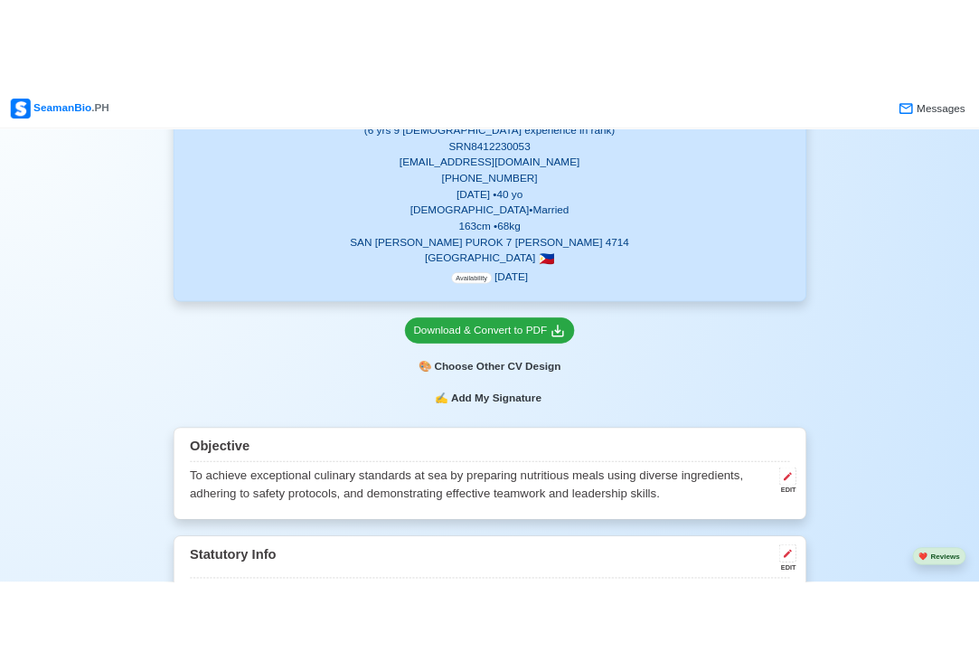
scroll to position [633, 0]
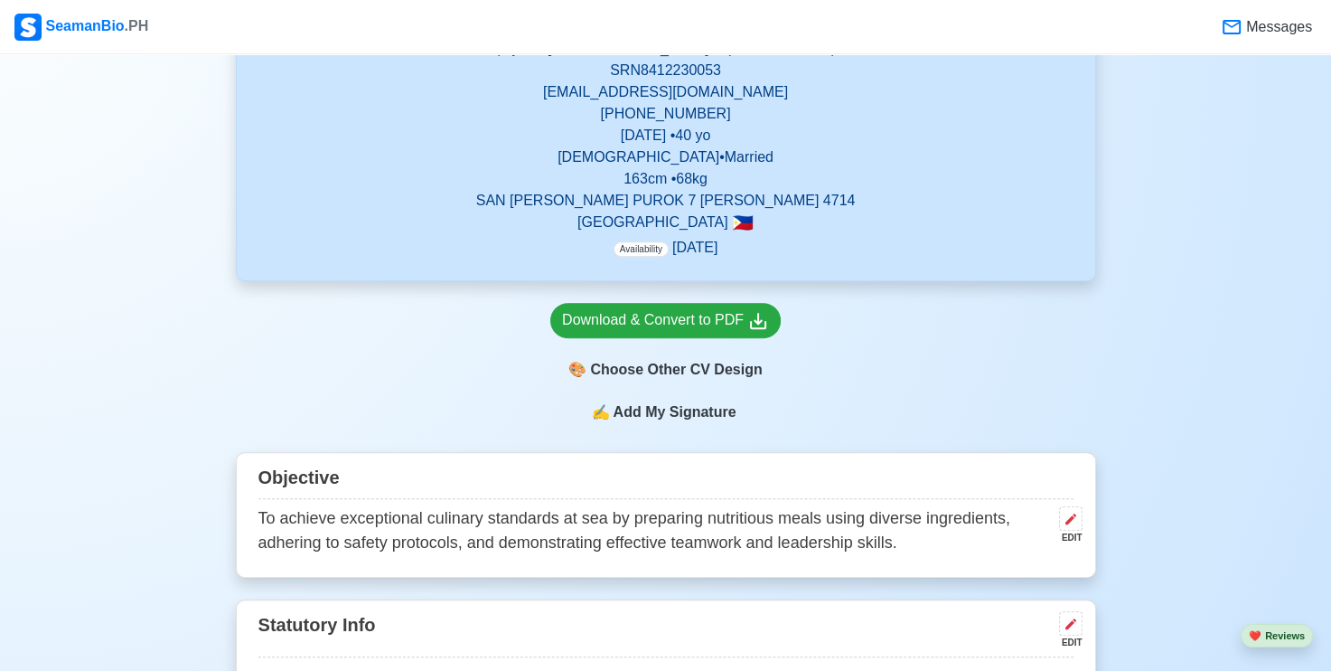
click at [678, 417] on span "Add My Signature" at bounding box center [674, 412] width 130 height 22
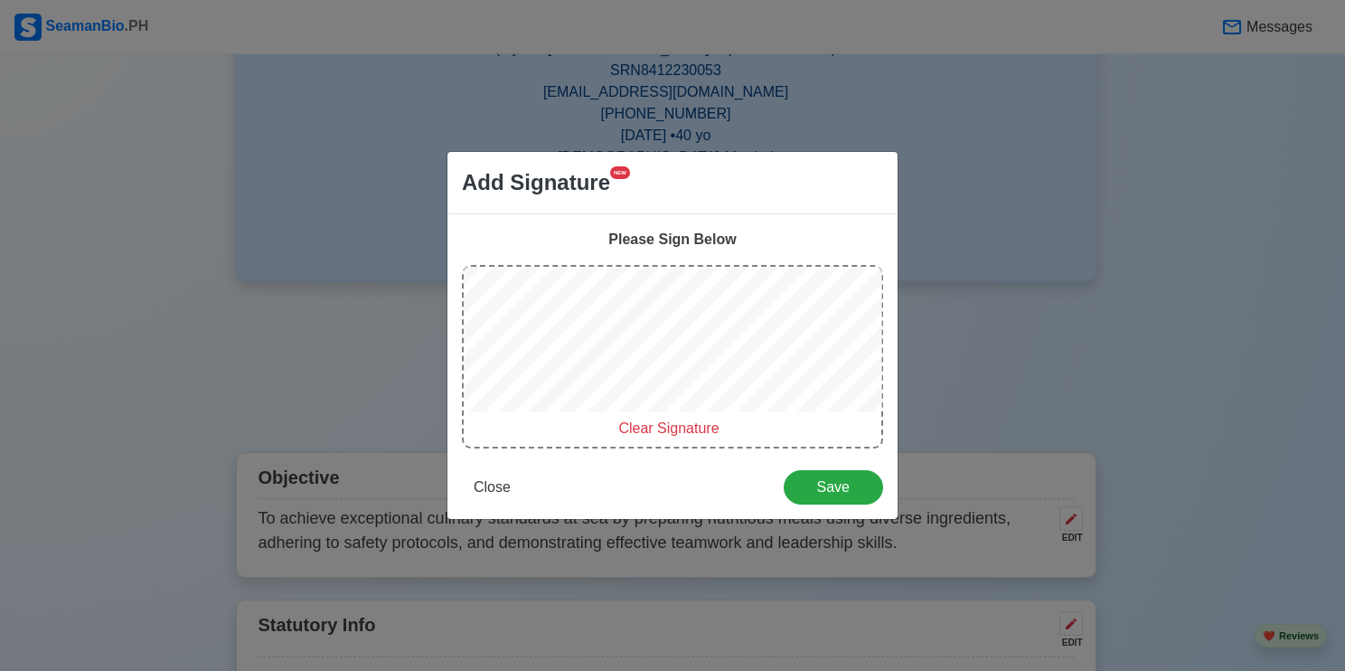
click at [644, 428] on span "Clear Signature" at bounding box center [668, 427] width 100 height 15
click at [578, 414] on div at bounding box center [673, 342] width 418 height 151
click at [578, 417] on div at bounding box center [673, 342] width 418 height 151
click at [578, 418] on div "Clear Signature" at bounding box center [672, 356] width 421 height 183
click at [648, 427] on span "Clear Signature" at bounding box center [668, 427] width 100 height 15
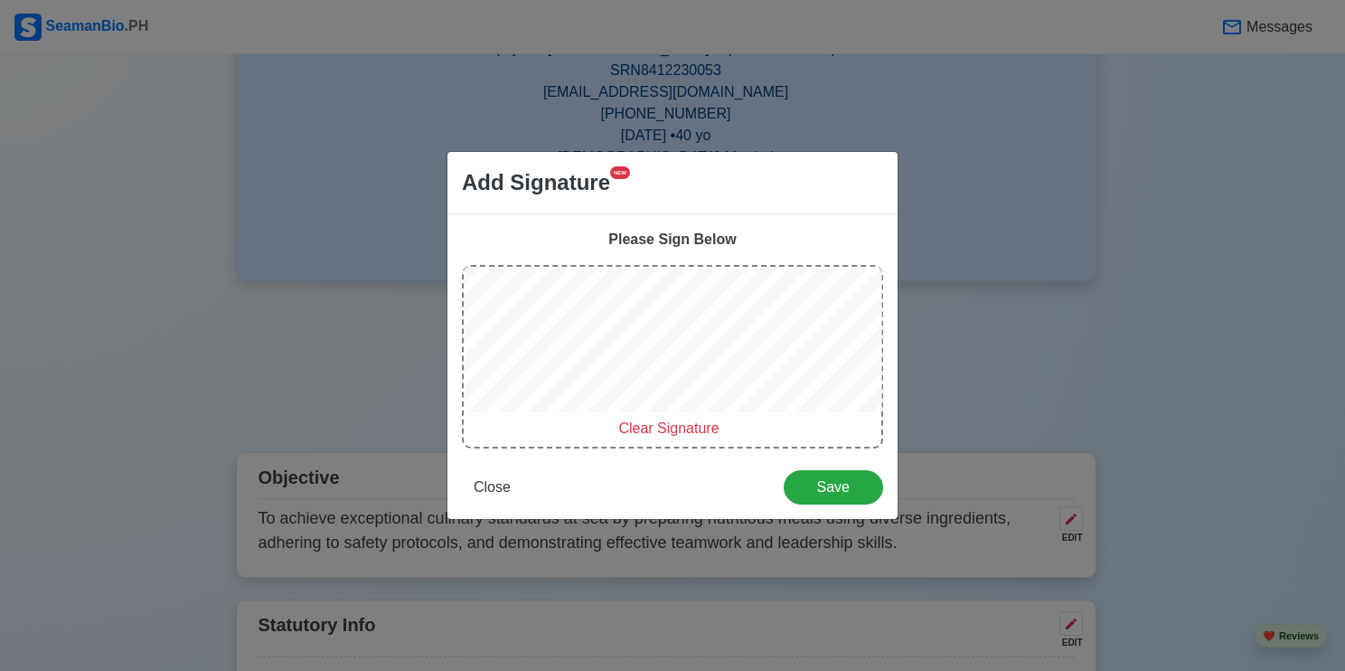
click at [672, 430] on span "Clear Signature" at bounding box center [668, 427] width 100 height 15
click at [683, 430] on span "Clear Signature" at bounding box center [668, 427] width 100 height 15
click at [640, 431] on span "Clear Signature" at bounding box center [668, 427] width 100 height 15
click at [678, 426] on span "Clear Signature" at bounding box center [668, 427] width 100 height 15
click at [665, 431] on span "Clear Signature" at bounding box center [668, 427] width 100 height 15
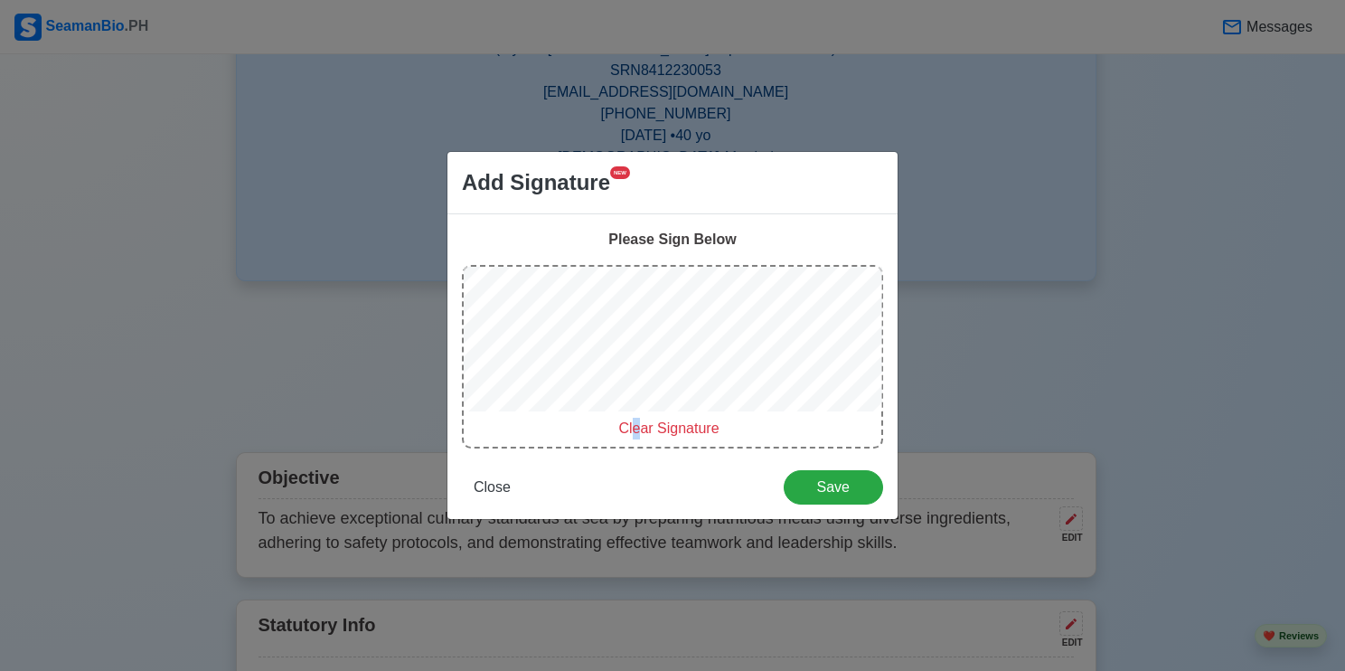
click at [637, 430] on span "Clear Signature" at bounding box center [668, 427] width 100 height 15
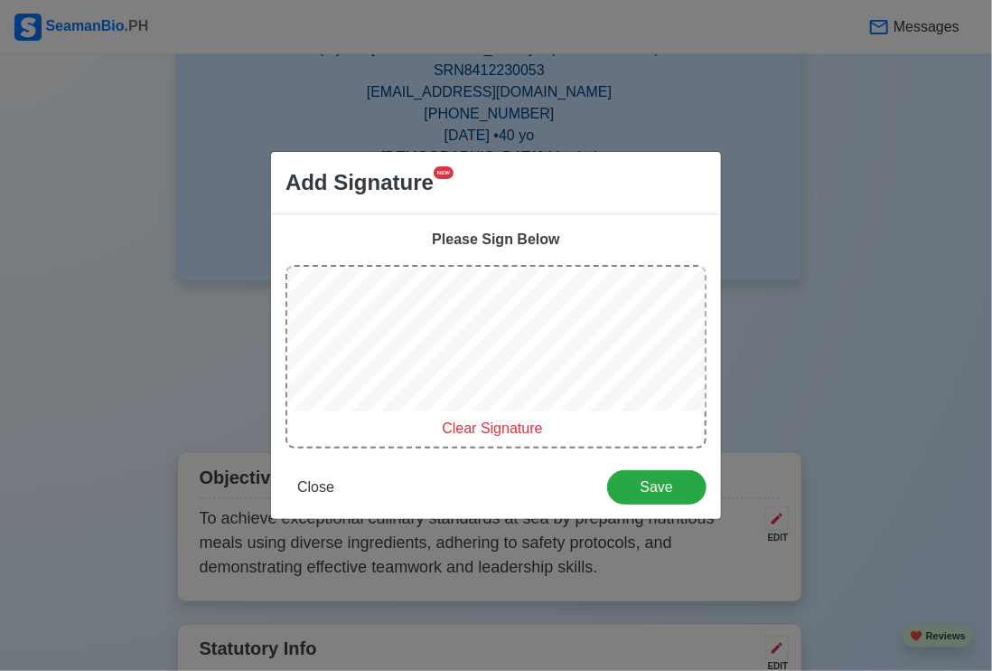
click at [502, 432] on span "Clear Signature" at bounding box center [492, 427] width 100 height 15
click at [443, 414] on div at bounding box center [496, 342] width 418 height 151
click at [496, 432] on span "Clear Signature" at bounding box center [492, 427] width 100 height 15
click at [478, 433] on span "Clear Signature" at bounding box center [492, 427] width 100 height 15
click at [473, 428] on span "Clear Signature" at bounding box center [492, 427] width 100 height 15
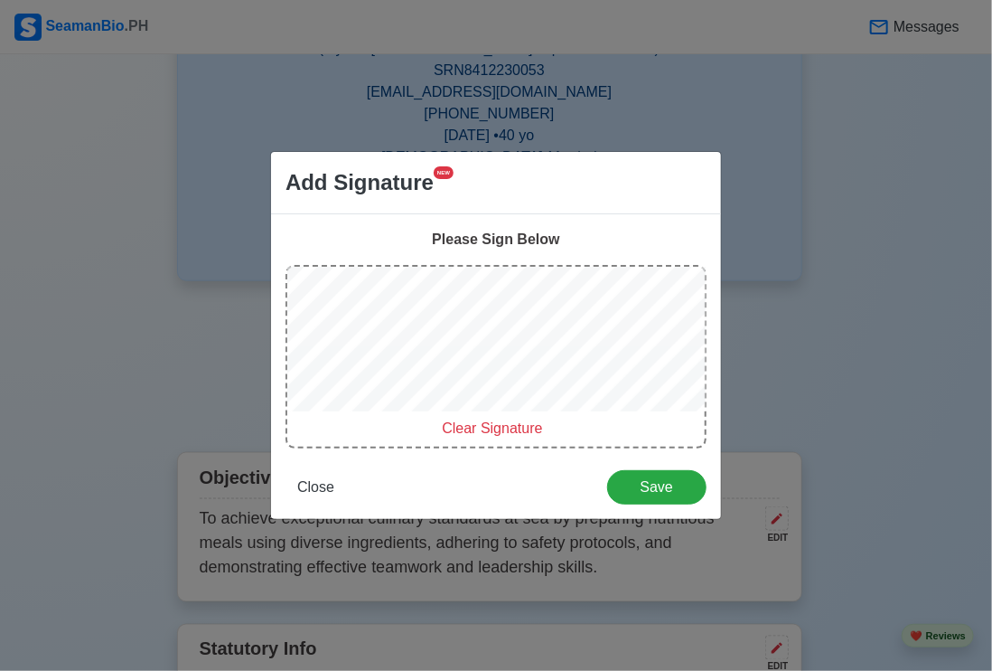
click at [502, 431] on span "Clear Signature" at bounding box center [492, 427] width 100 height 15
click at [471, 426] on span "Clear Signature" at bounding box center [492, 427] width 100 height 15
click at [409, 429] on div "Clear Signature" at bounding box center [496, 356] width 421 height 183
click at [495, 430] on span "Clear Signature" at bounding box center [492, 427] width 100 height 15
click at [512, 436] on span "Clear Signature" at bounding box center [492, 427] width 100 height 15
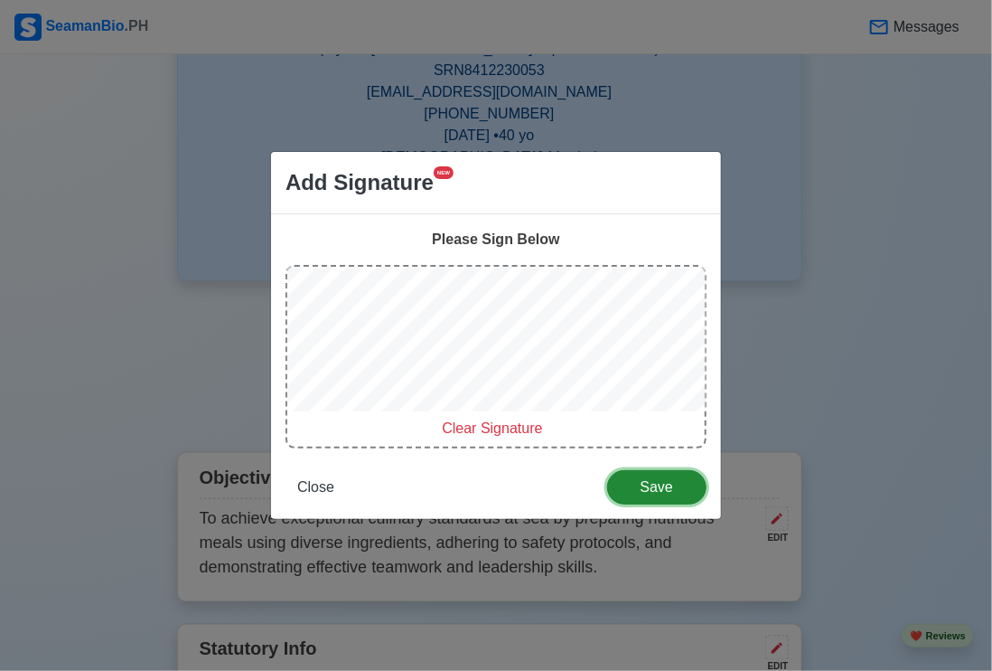
click at [652, 492] on span "Save" at bounding box center [657, 486] width 76 height 15
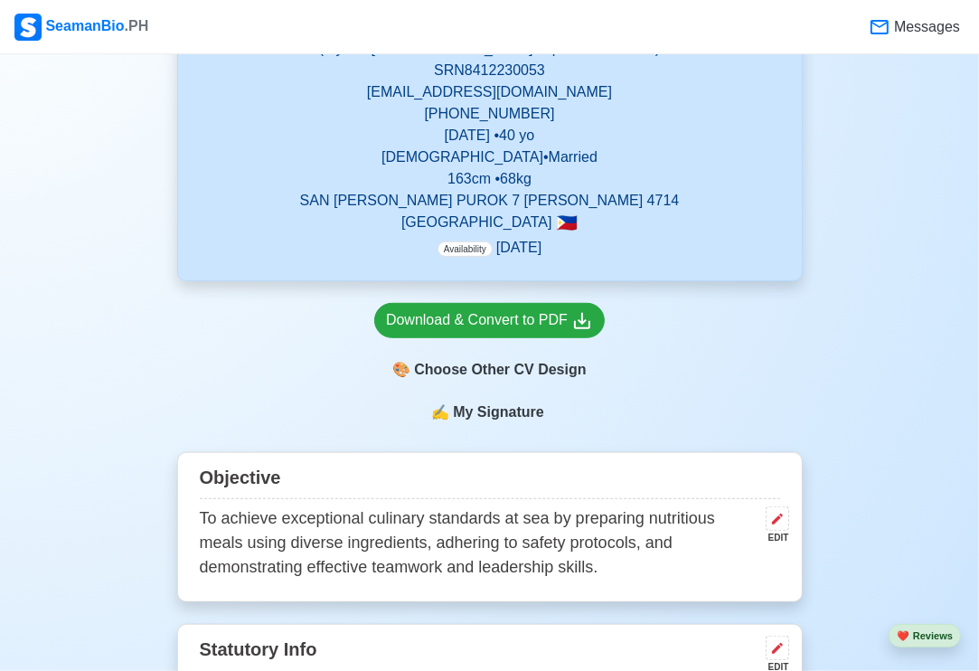
click at [508, 411] on span "My Signature" at bounding box center [498, 412] width 98 height 22
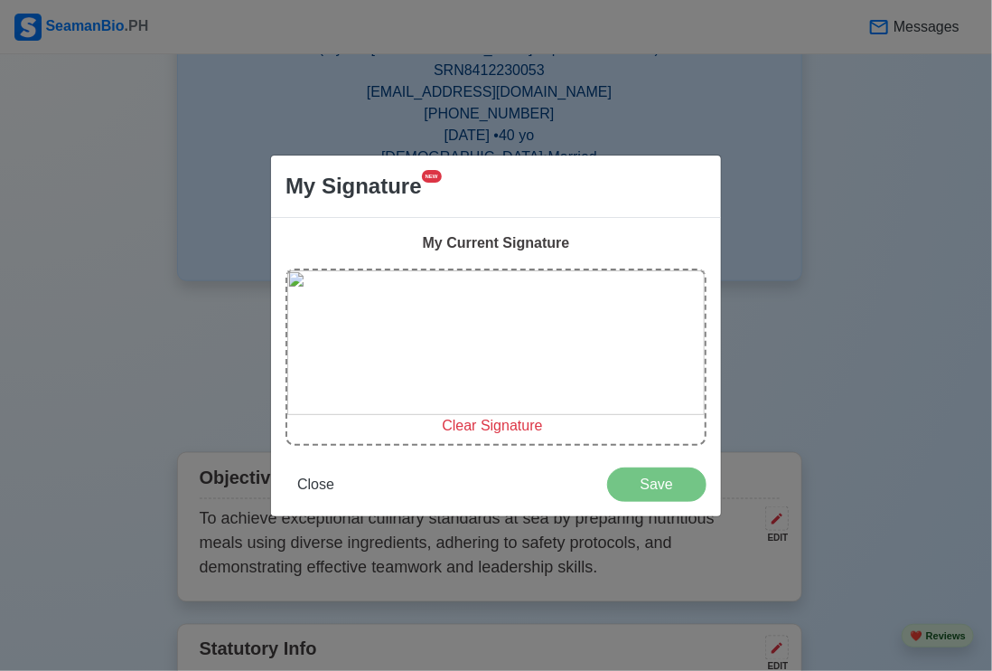
click at [484, 426] on span "Clear Signature" at bounding box center [492, 425] width 100 height 15
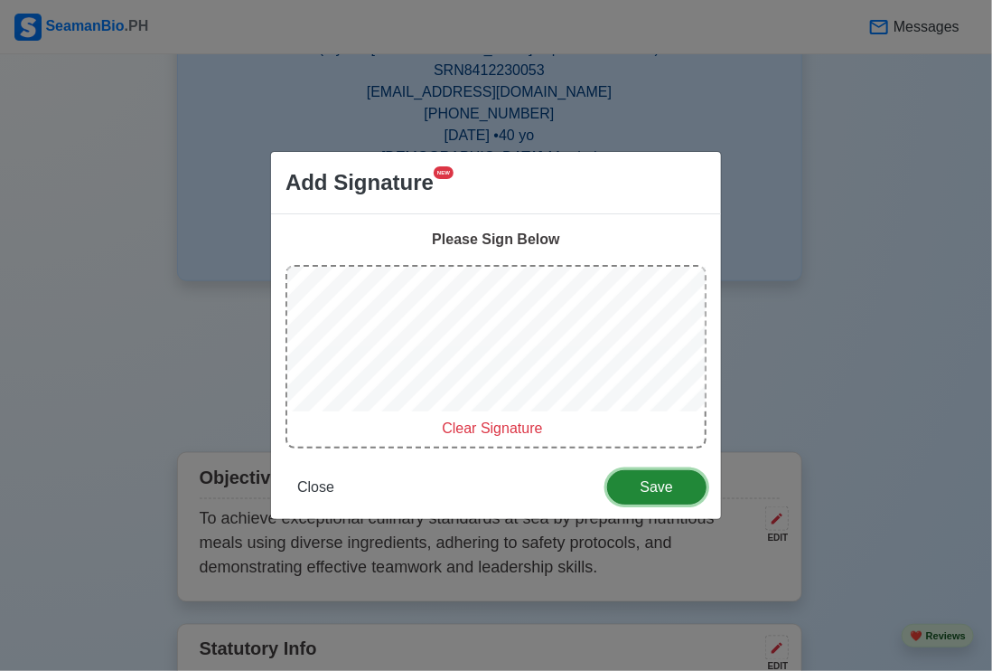
click at [653, 468] on div "Please Sign Below Clear Signature Close Save" at bounding box center [496, 366] width 450 height 305
click at [516, 428] on span "Clear Signature" at bounding box center [492, 427] width 100 height 15
click at [474, 430] on span "Clear Signature" at bounding box center [492, 427] width 100 height 15
click at [499, 438] on div "Clear Signature" at bounding box center [492, 429] width 410 height 22
click at [490, 435] on div "Clear Signature" at bounding box center [492, 429] width 410 height 22
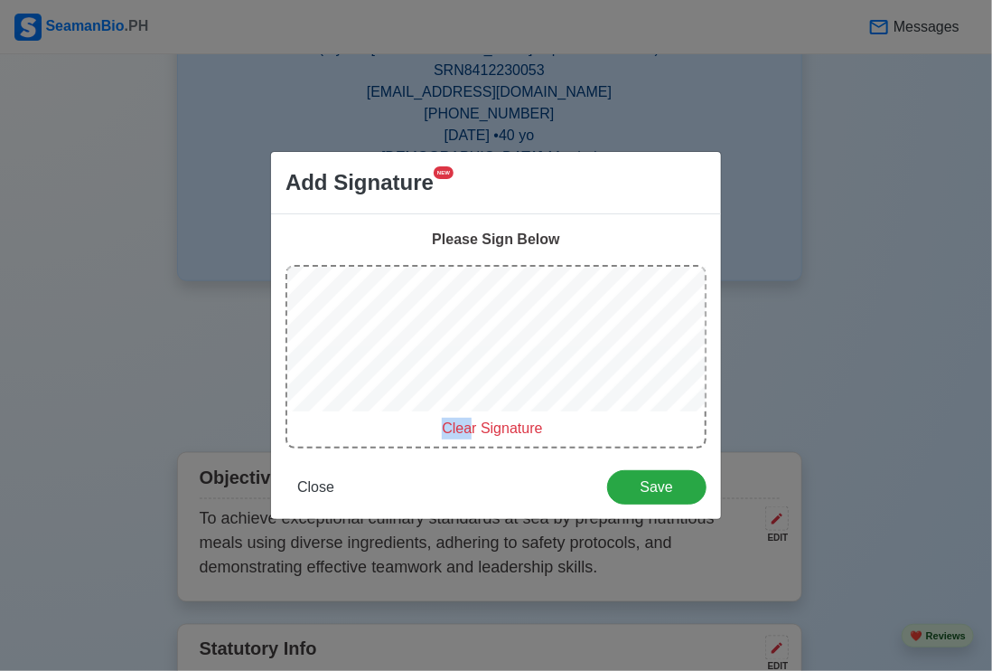
click at [474, 418] on div "Clear Signature" at bounding box center [496, 356] width 421 height 183
click at [511, 436] on span "Clear Signature" at bounding box center [492, 427] width 100 height 15
click at [489, 426] on span "Clear Signature" at bounding box center [492, 427] width 100 height 15
click at [472, 429] on span "Clear Signature" at bounding box center [492, 427] width 100 height 15
click at [642, 475] on button "Save" at bounding box center [656, 487] width 99 height 34
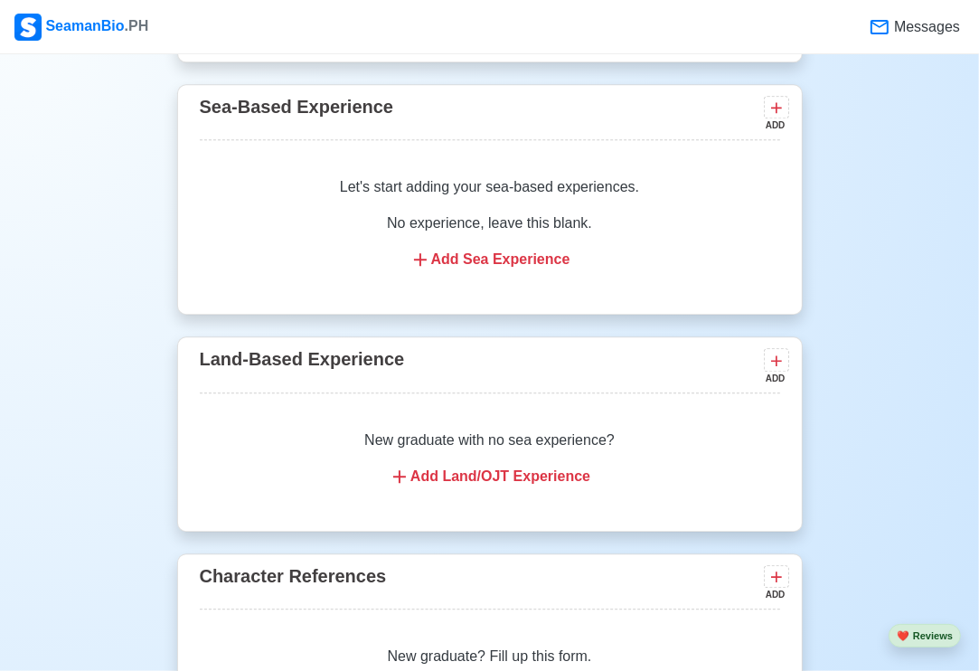
scroll to position [3895, 0]
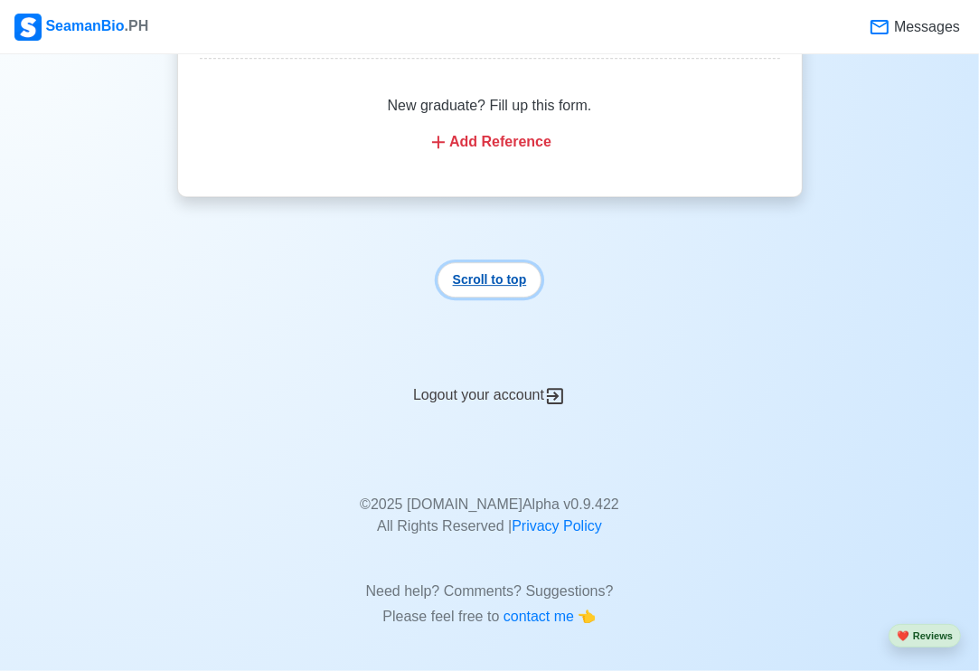
click at [499, 273] on button "Scroll to top" at bounding box center [489, 279] width 105 height 35
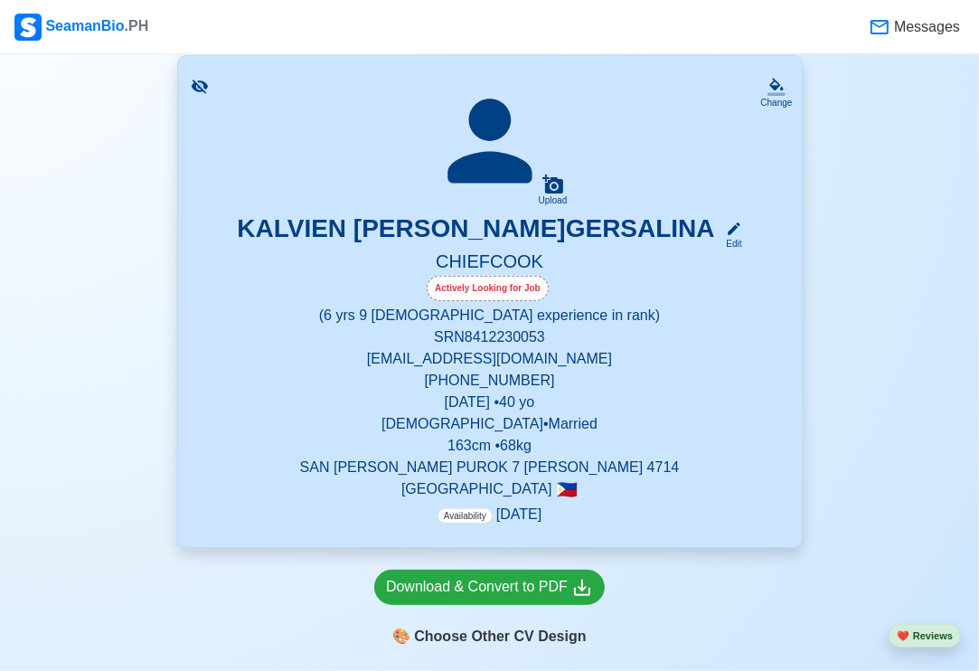
scroll to position [0, 0]
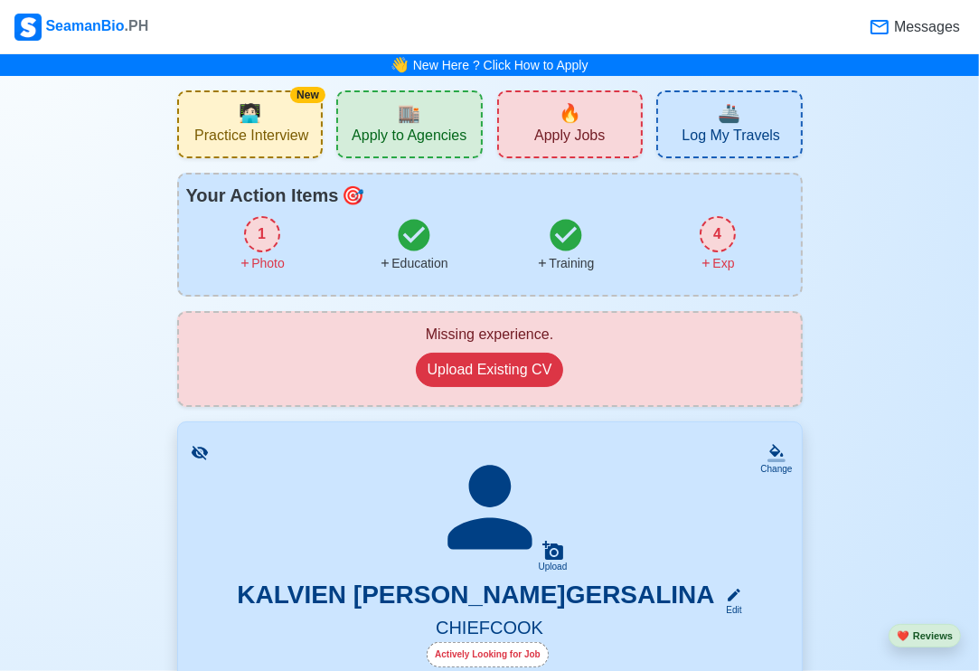
click at [261, 231] on div "1" at bounding box center [262, 234] width 36 height 36
click at [714, 233] on div "4" at bounding box center [718, 234] width 36 height 36
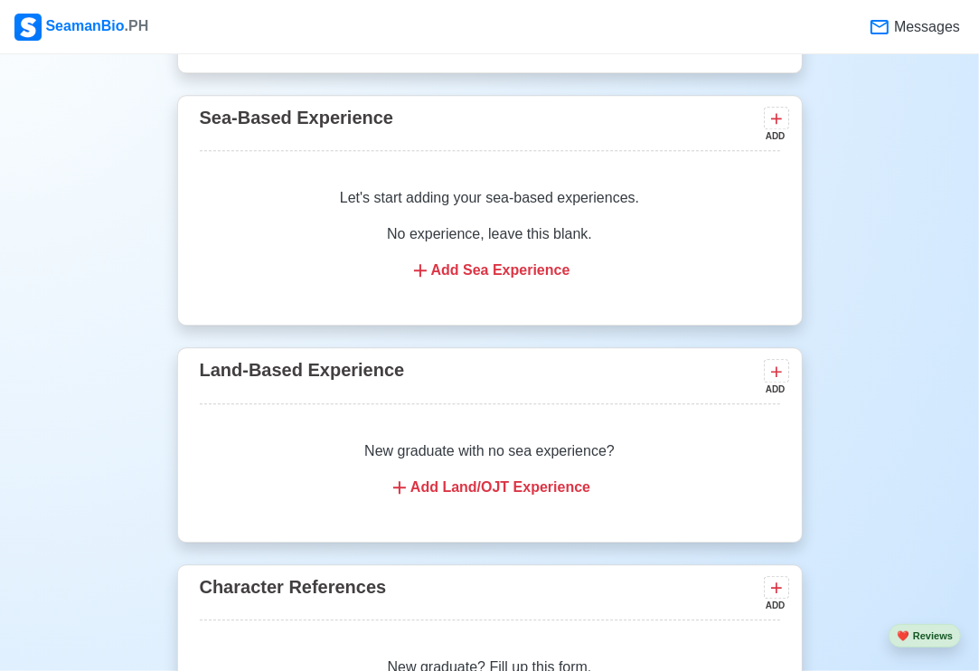
scroll to position [3348, 0]
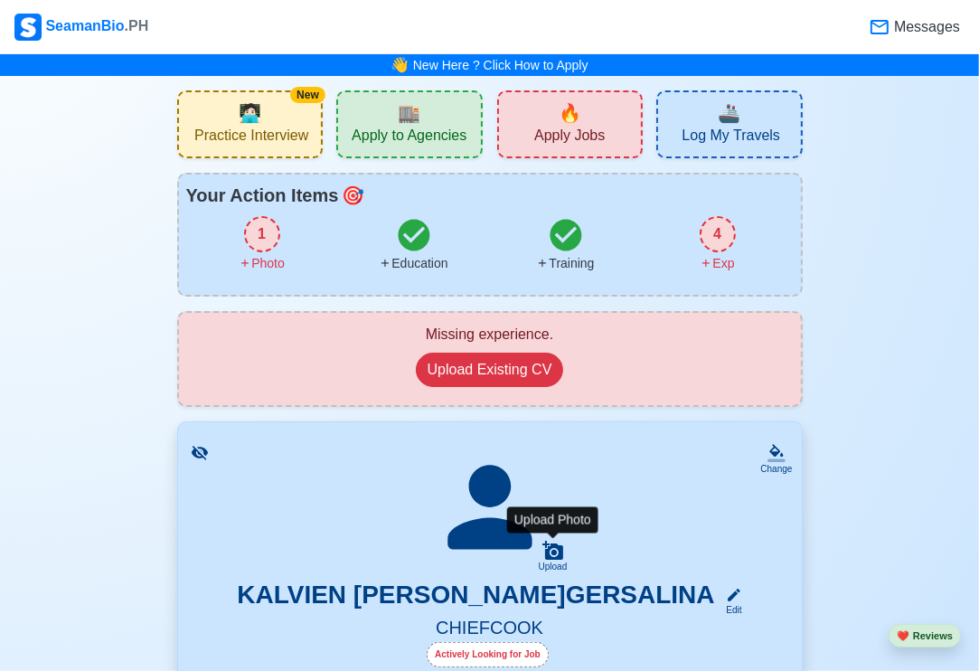
click at [556, 551] on icon at bounding box center [552, 549] width 21 height 19
click at [0, 0] on input "Upload" at bounding box center [0, 0] width 0 height 0
click at [266, 239] on div "1" at bounding box center [262, 234] width 36 height 36
